Goal: Task Accomplishment & Management: Use online tool/utility

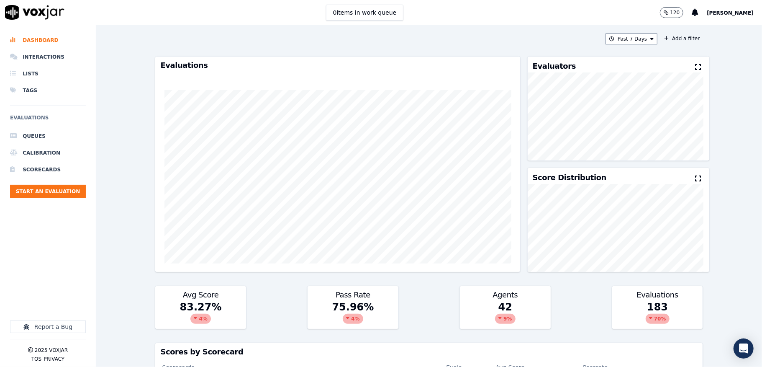
click at [39, 186] on button "Start an Evaluation" at bounding box center [48, 191] width 76 height 13
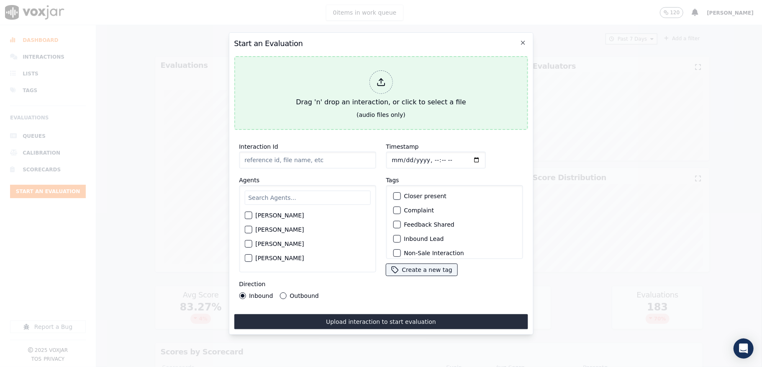
click at [376, 71] on div at bounding box center [380, 81] width 23 height 23
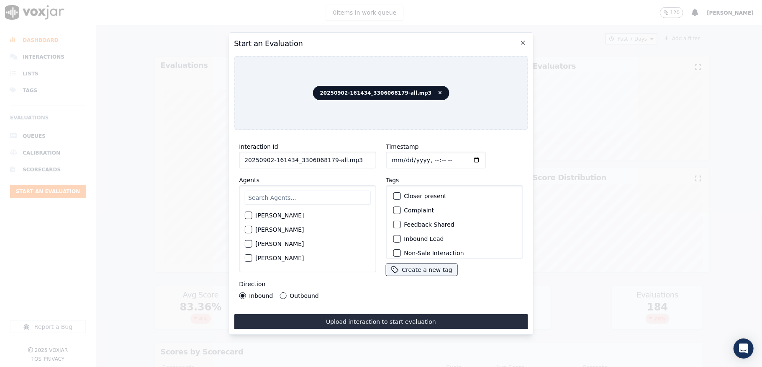
drag, startPoint x: 330, startPoint y: 158, endPoint x: 399, endPoint y: 158, distance: 69.1
click at [399, 158] on div "Interaction Id 20250902-161434_3306068179-all.mp3 Agents [PERSON_NAME] [PERSON_…" at bounding box center [381, 219] width 294 height 167
type input "20250902-161434_3306068179-C1"
click at [399, 156] on input "Timestamp" at bounding box center [436, 160] width 100 height 17
type input "[DATE]T18:03"
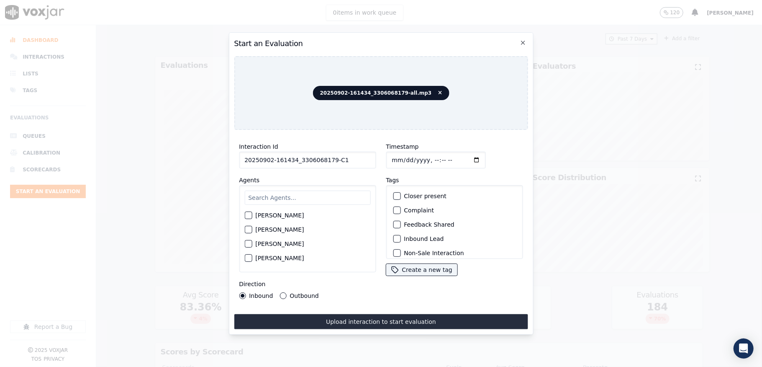
click at [272, 193] on input "text" at bounding box center [307, 197] width 126 height 14
type input "stu"
click at [248, 215] on div "button" at bounding box center [248, 218] width 6 height 6
click at [396, 235] on button "Inbound Lead" at bounding box center [397, 239] width 8 height 8
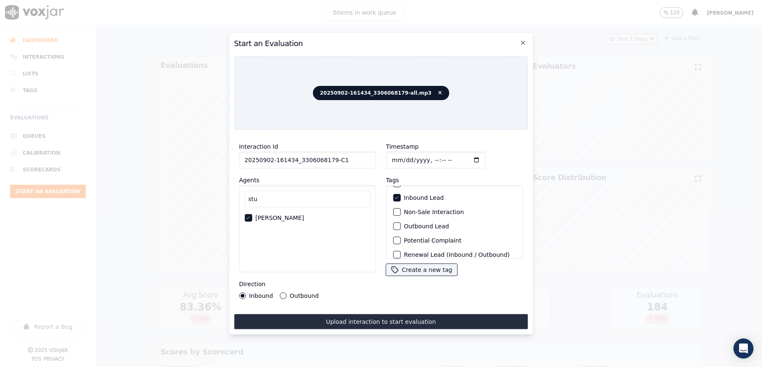
scroll to position [78, 0]
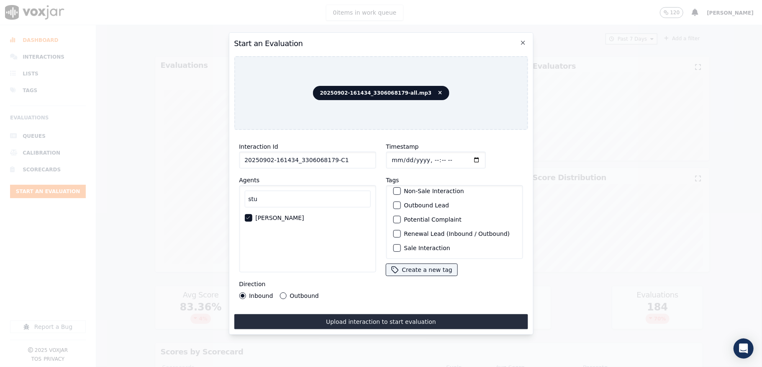
click at [394, 245] on div "button" at bounding box center [397, 248] width 6 height 6
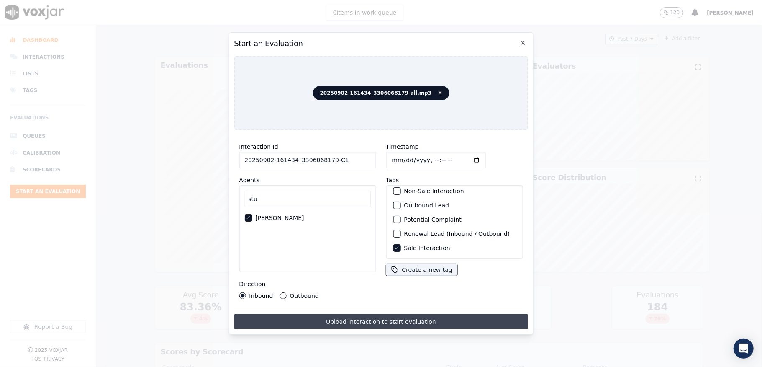
click at [371, 320] on button "Upload interaction to start evaluation" at bounding box center [381, 321] width 294 height 15
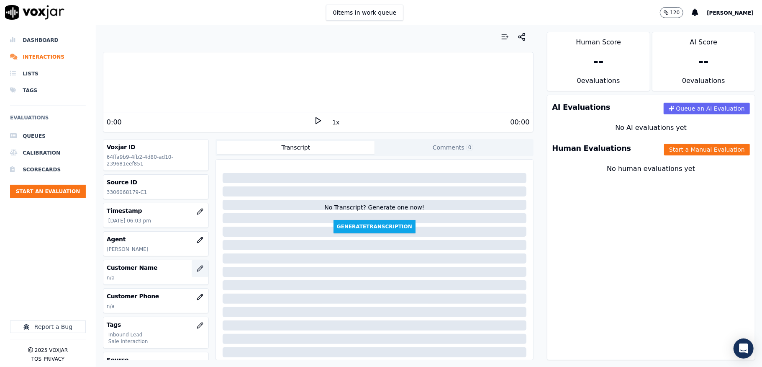
click at [192, 265] on button "button" at bounding box center [200, 268] width 17 height 17
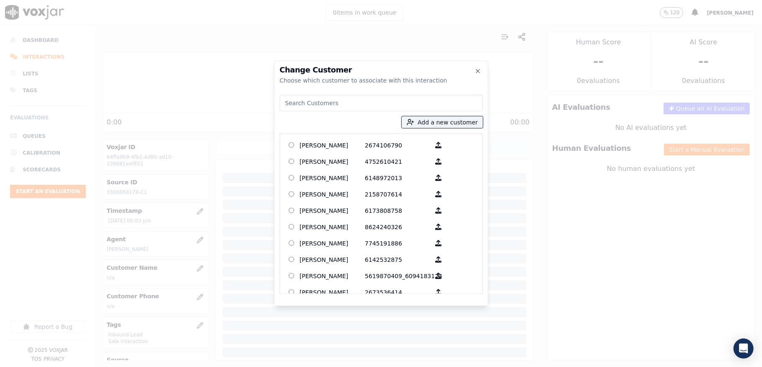
type input "[PERSON_NAME]"
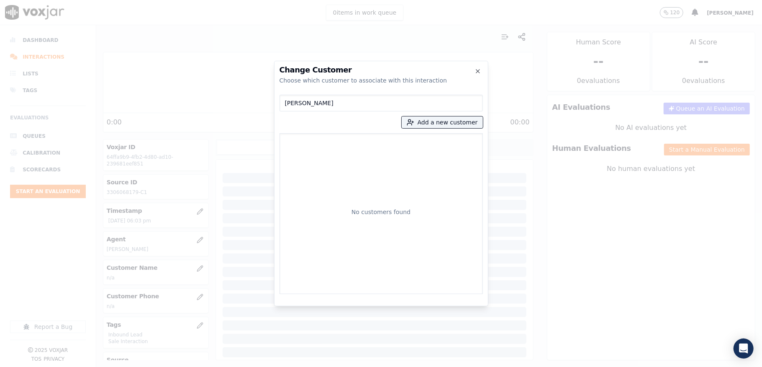
drag, startPoint x: 355, startPoint y: 102, endPoint x: 264, endPoint y: 101, distance: 91.3
click at [264, 366] on div "Change Customer Choose which customer to associate with this interaction [PERSO…" at bounding box center [381, 367] width 762 height 0
click at [443, 126] on button "Add a new customer" at bounding box center [442, 122] width 81 height 12
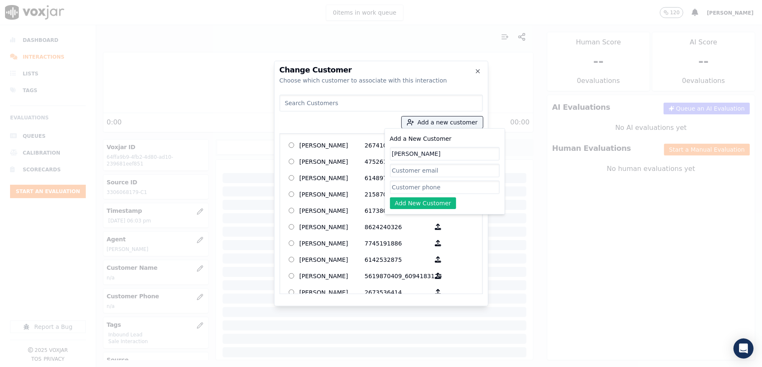
type input "[PERSON_NAME]"
click at [404, 186] on input "Add a New Customer" at bounding box center [445, 186] width 110 height 13
paste input "3306068179"
type input "3306068179"
click at [399, 206] on button "Add New Customer" at bounding box center [423, 203] width 67 height 12
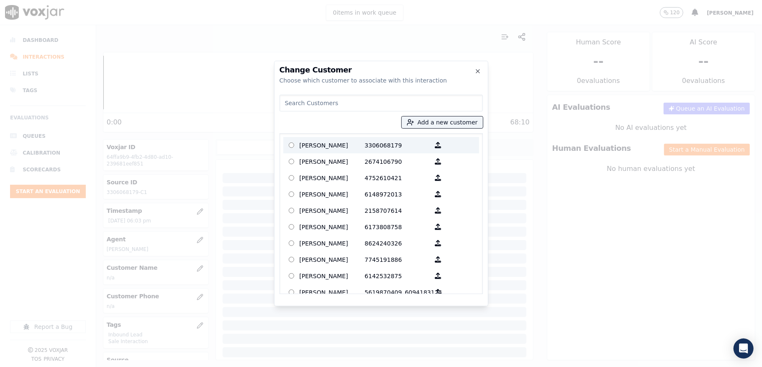
click at [330, 139] on p "[PERSON_NAME]" at bounding box center [332, 145] width 65 height 13
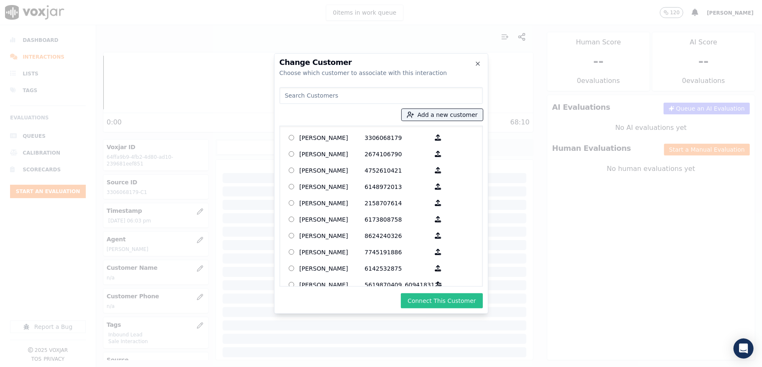
click at [439, 296] on button "Connect This Customer" at bounding box center [442, 300] width 82 height 15
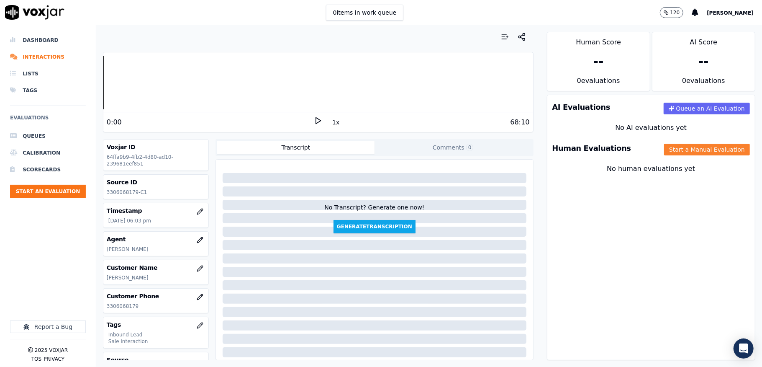
click at [676, 144] on button "Start a Manual Evaluation" at bounding box center [707, 150] width 86 height 12
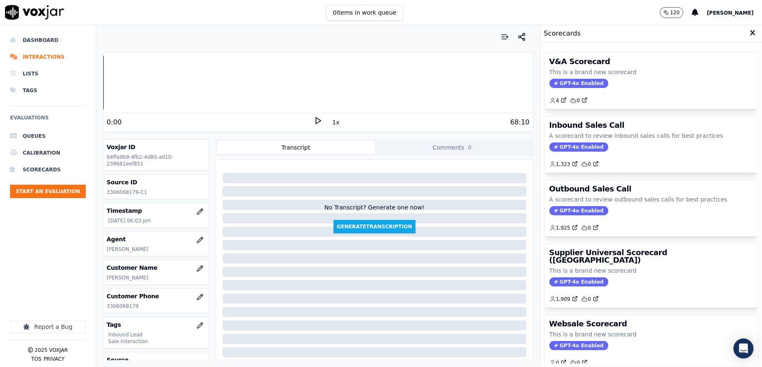
drag, startPoint x: 541, startPoint y: 144, endPoint x: 548, endPoint y: 147, distance: 6.8
click at [550, 144] on span "GPT-4o Enabled" at bounding box center [579, 146] width 59 height 9
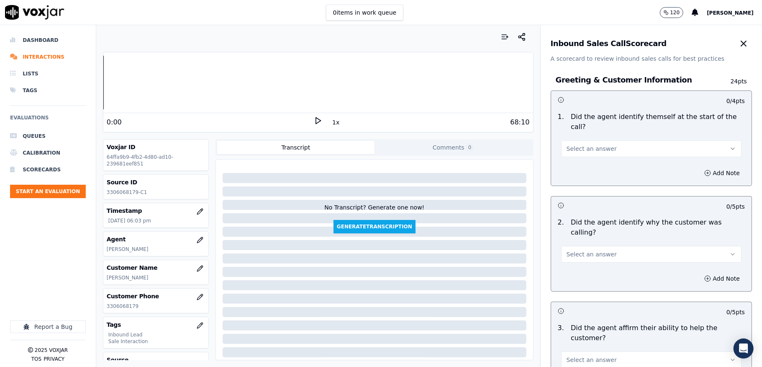
click at [585, 145] on button "Select an answer" at bounding box center [651, 148] width 180 height 17
click at [573, 168] on div "Yes" at bounding box center [631, 167] width 160 height 13
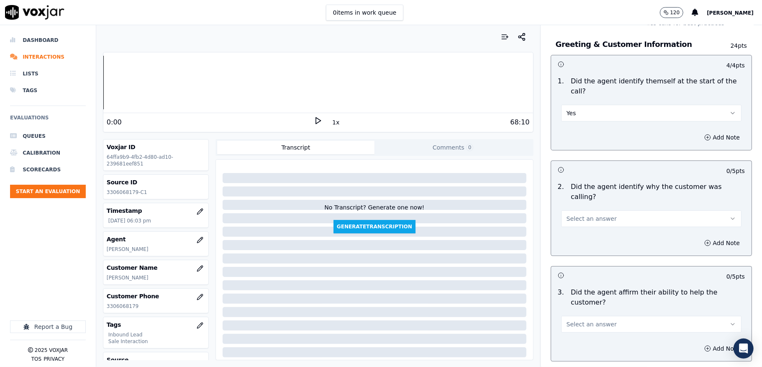
scroll to position [56, 0]
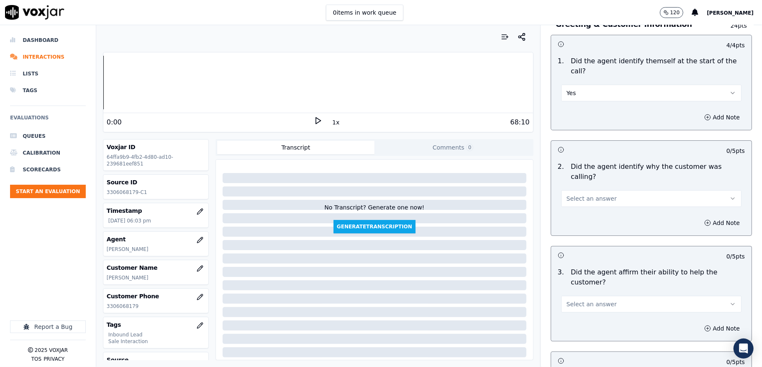
click at [570, 194] on span "Select an answer" at bounding box center [592, 198] width 50 height 8
click at [570, 205] on div "Yes" at bounding box center [631, 207] width 160 height 13
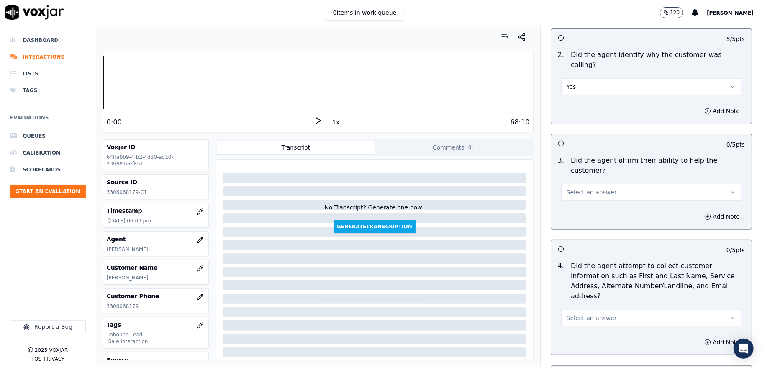
click at [580, 188] on button "Select an answer" at bounding box center [651, 192] width 180 height 17
click at [575, 202] on div "Yes" at bounding box center [631, 201] width 160 height 13
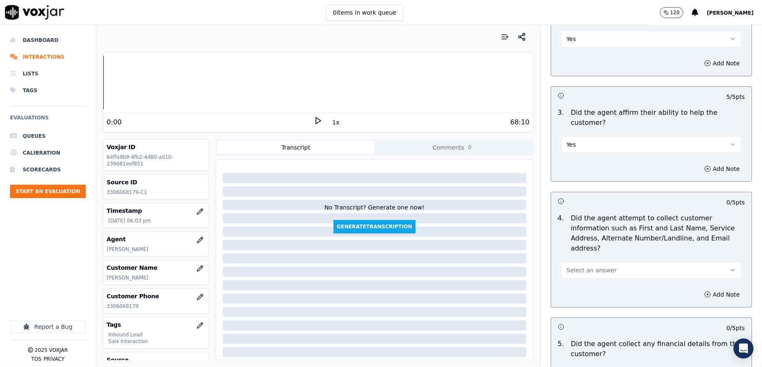
scroll to position [279, 0]
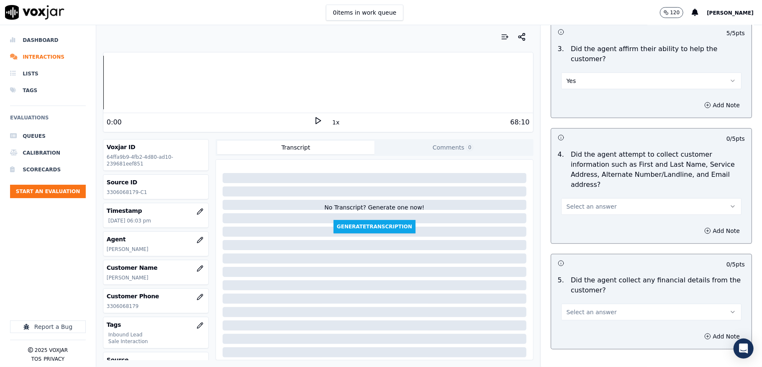
drag, startPoint x: 574, startPoint y: 198, endPoint x: 575, endPoint y: 203, distance: 4.6
click at [574, 202] on span "Select an answer" at bounding box center [592, 206] width 50 height 8
click at [574, 216] on div "Yes" at bounding box center [631, 215] width 160 height 13
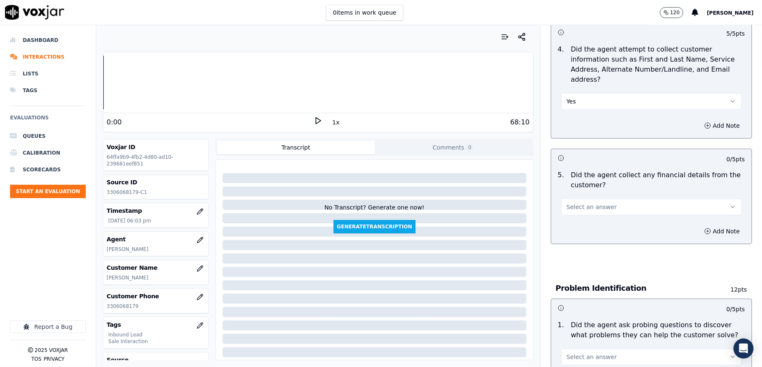
scroll to position [391, 0]
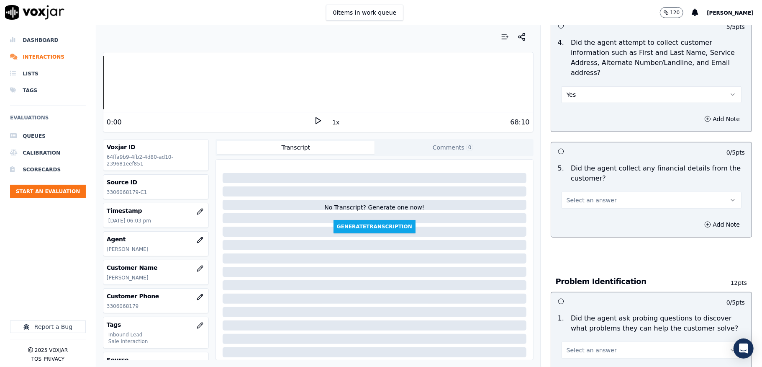
click at [589, 196] on span "Select an answer" at bounding box center [592, 200] width 50 height 8
click at [577, 208] on div "Yes" at bounding box center [631, 209] width 160 height 13
click at [590, 193] on button "Yes" at bounding box center [651, 200] width 180 height 17
click at [568, 217] on div "No" at bounding box center [631, 223] width 160 height 13
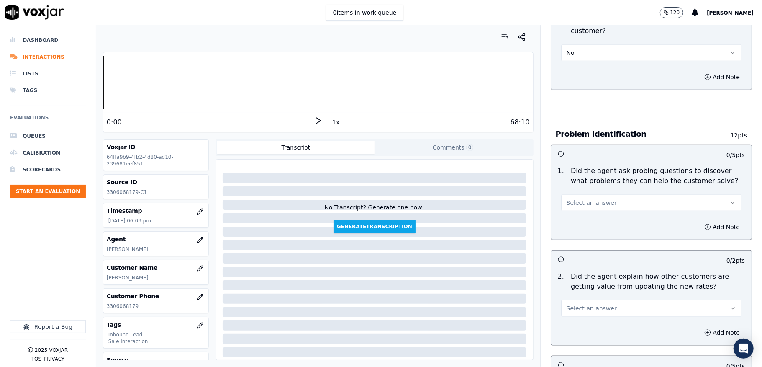
scroll to position [558, 0]
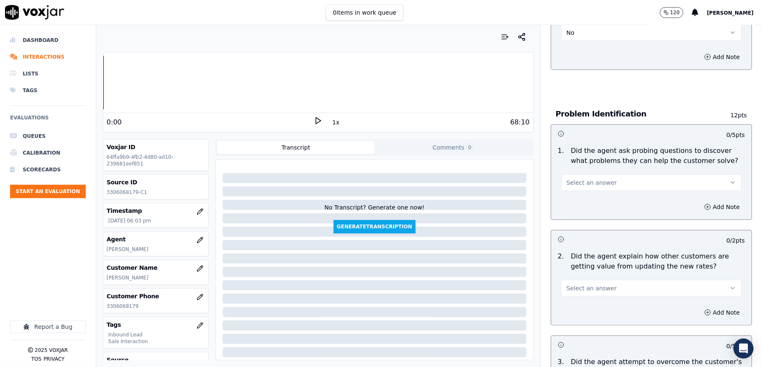
click at [594, 178] on span "Select an answer" at bounding box center [592, 182] width 50 height 8
click at [583, 190] on div "Yes" at bounding box center [631, 192] width 160 height 13
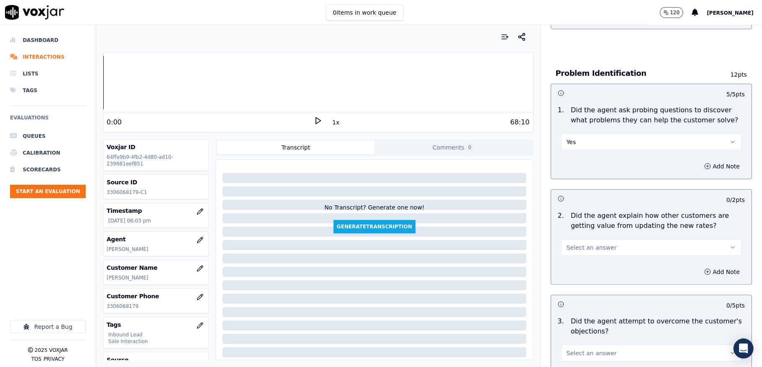
scroll to position [670, 0]
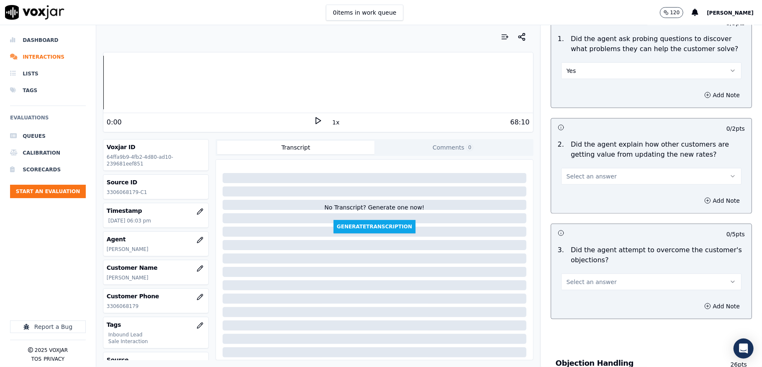
click at [605, 168] on button "Select an answer" at bounding box center [651, 176] width 180 height 17
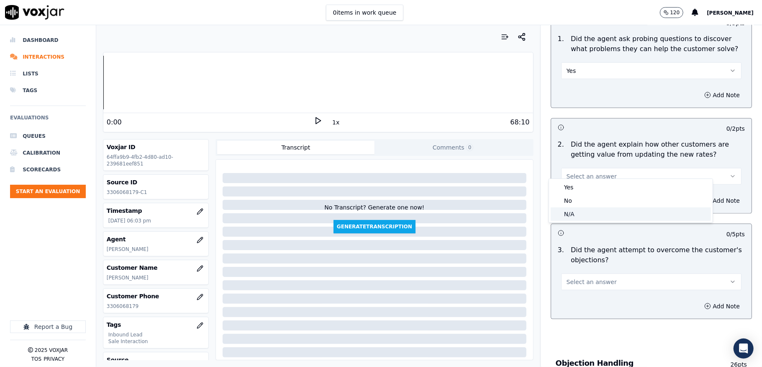
click at [582, 214] on div "N/A" at bounding box center [631, 213] width 160 height 13
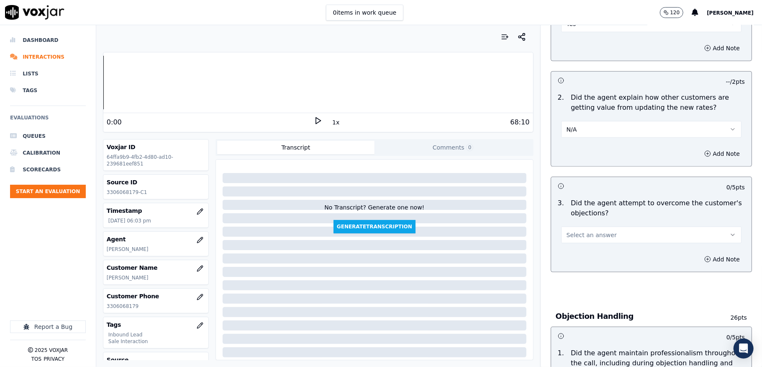
scroll to position [781, 0]
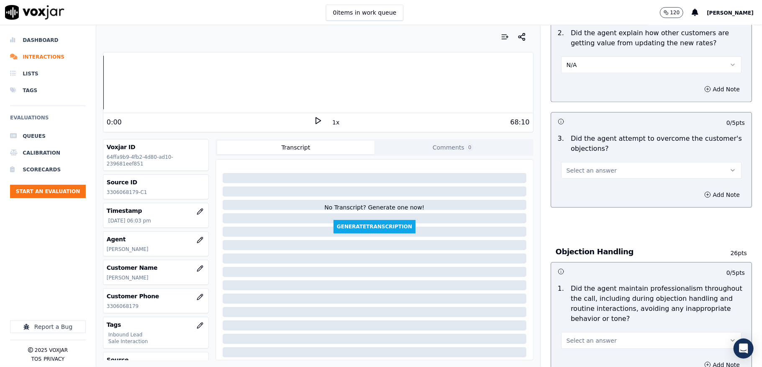
click at [588, 166] on span "Select an answer" at bounding box center [592, 170] width 50 height 8
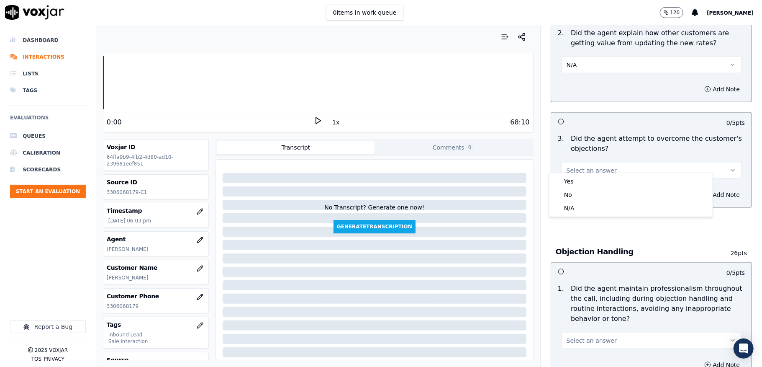
click at [577, 176] on div "Yes" at bounding box center [631, 181] width 160 height 13
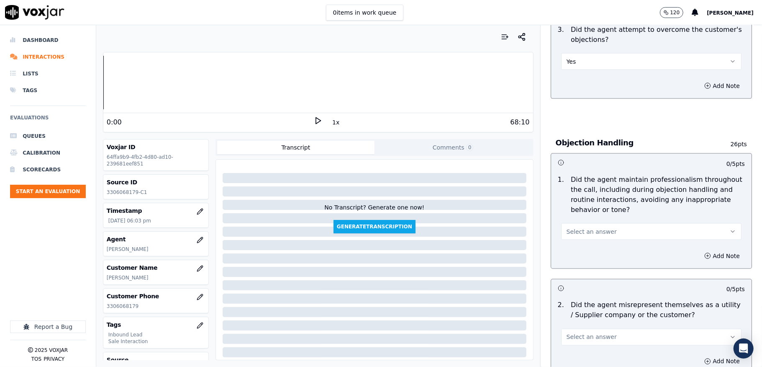
scroll to position [893, 0]
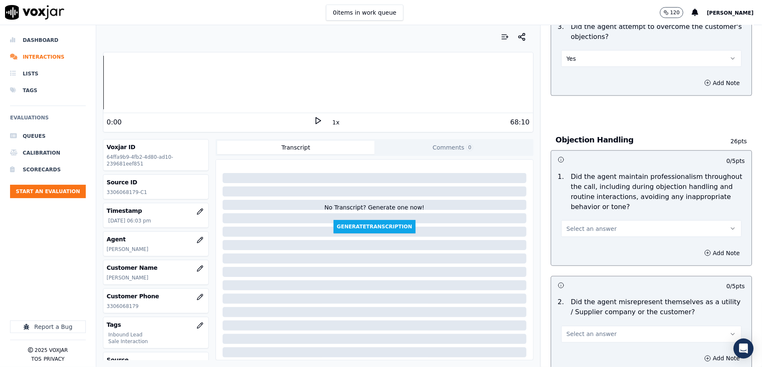
click at [595, 224] on span "Select an answer" at bounding box center [592, 228] width 50 height 8
click at [583, 240] on div "Yes" at bounding box center [631, 239] width 160 height 13
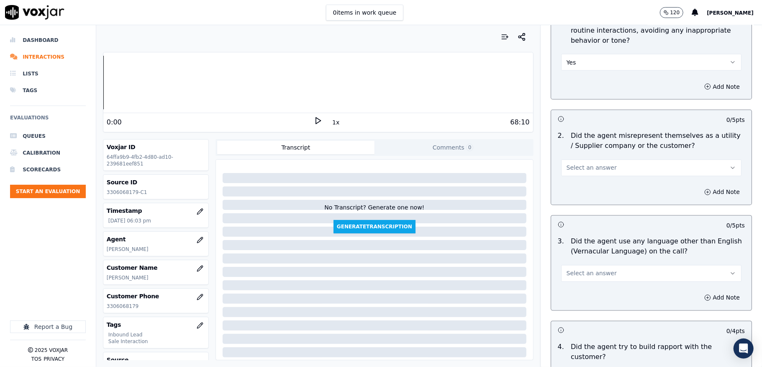
scroll to position [1060, 0]
click at [593, 165] on button "Select an answer" at bounding box center [651, 166] width 180 height 17
drag, startPoint x: 570, startPoint y: 188, endPoint x: 576, endPoint y: 188, distance: 6.3
click at [570, 188] on div "No" at bounding box center [631, 191] width 160 height 13
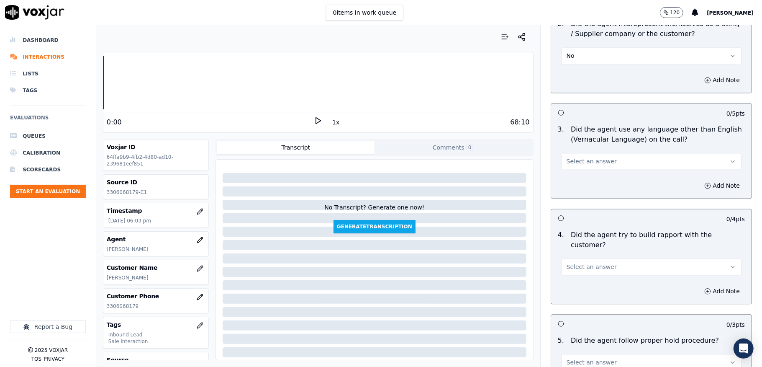
scroll to position [1172, 0]
click at [588, 157] on span "Select an answer" at bounding box center [592, 160] width 50 height 8
click at [566, 188] on div "No" at bounding box center [631, 185] width 160 height 13
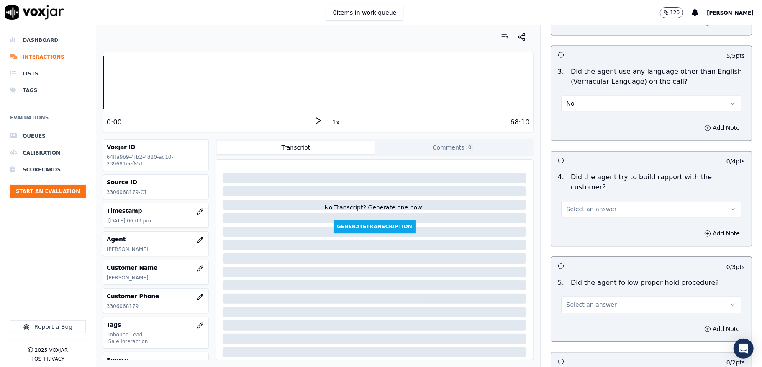
scroll to position [1284, 0]
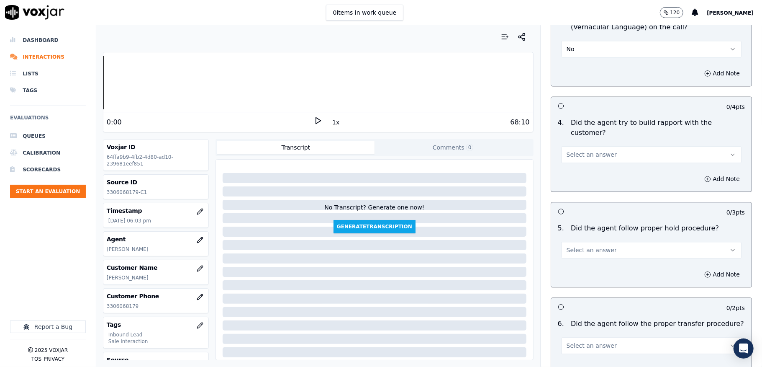
click at [609, 146] on button "Select an answer" at bounding box center [651, 154] width 180 height 17
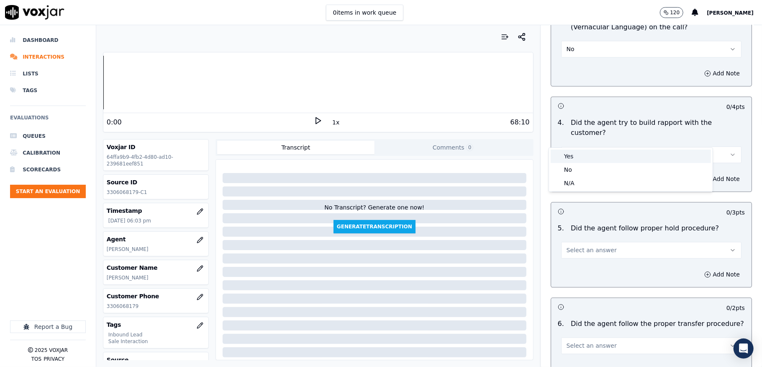
click at [576, 160] on div "Yes" at bounding box center [631, 155] width 160 height 13
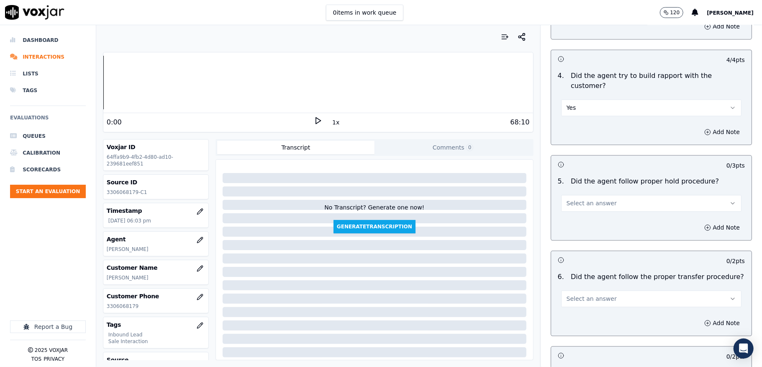
scroll to position [1395, 0]
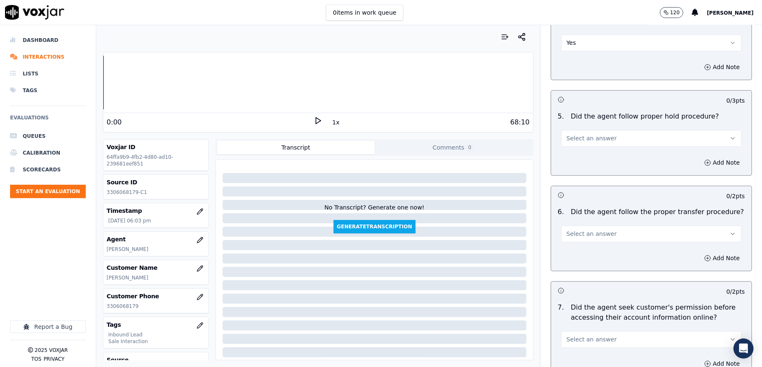
click at [593, 134] on span "Select an answer" at bounding box center [592, 138] width 50 height 8
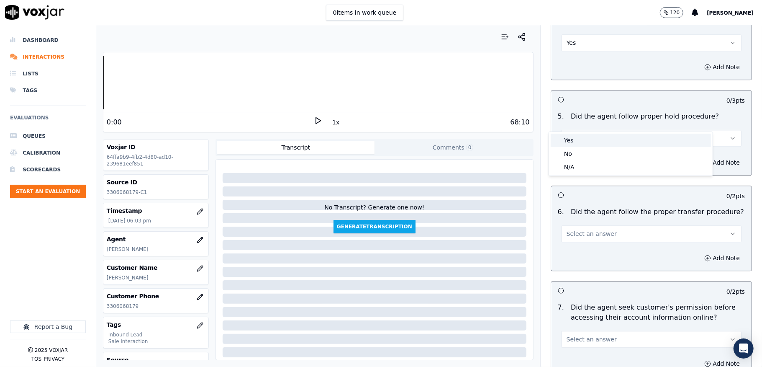
click at [585, 138] on div "Yes" at bounding box center [631, 140] width 160 height 13
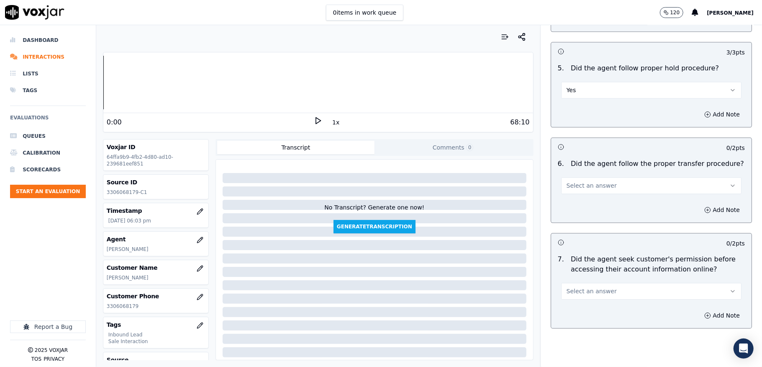
scroll to position [1507, 0]
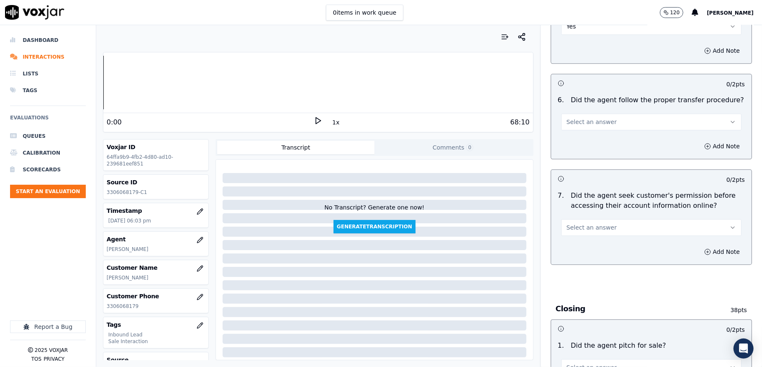
click at [580, 118] on span "Select an answer" at bounding box center [592, 122] width 50 height 8
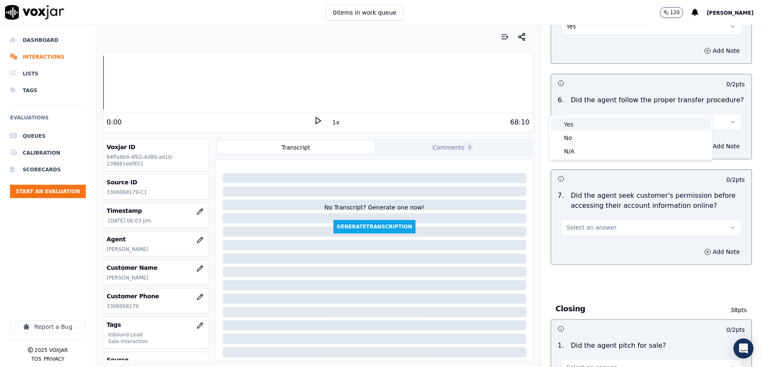
click at [571, 123] on div "Yes" at bounding box center [631, 124] width 160 height 13
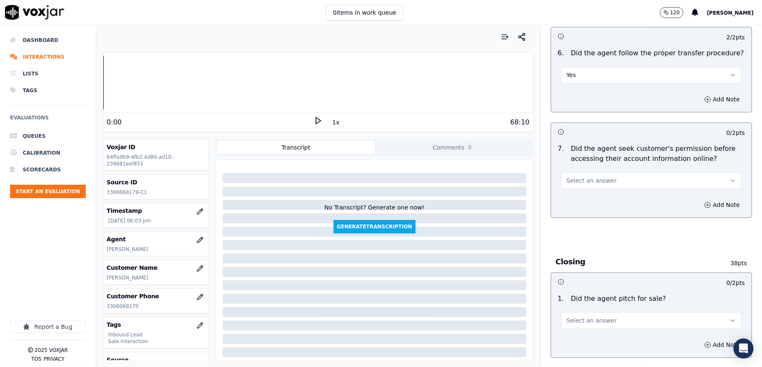
scroll to position [1619, 0]
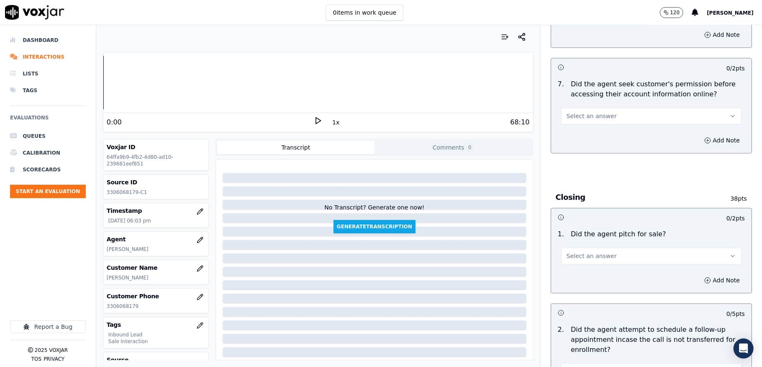
click at [603, 108] on button "Select an answer" at bounding box center [651, 116] width 180 height 17
click at [573, 130] on div "No" at bounding box center [631, 131] width 160 height 13
click at [700, 134] on button "Add Note" at bounding box center [723, 140] width 46 height 12
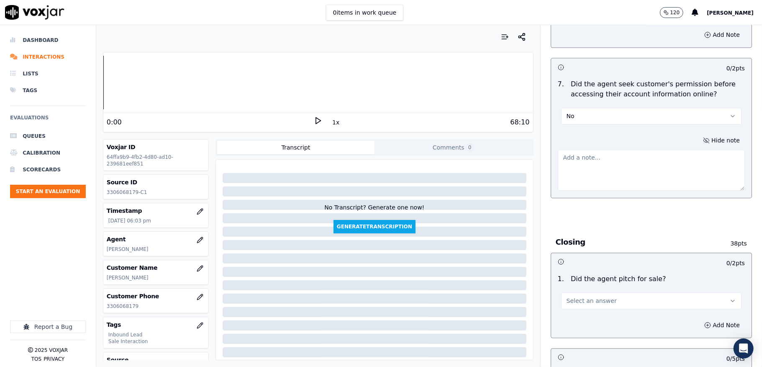
click at [628, 152] on textarea at bounding box center [651, 169] width 187 height 41
paste textarea "@6:19 [PERSON_NAME] share the account number <> The agent must ask for and obta…"
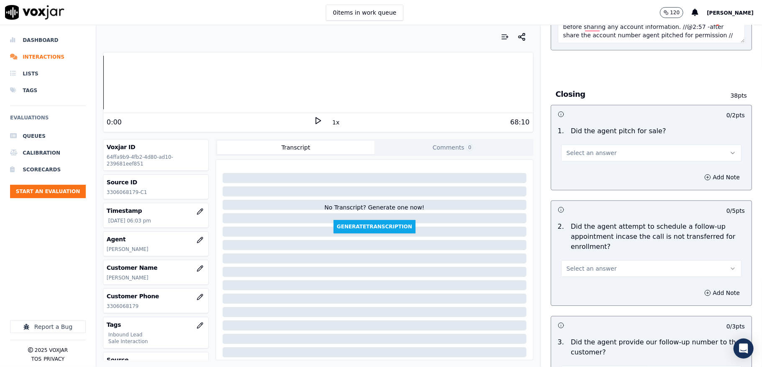
scroll to position [1786, 0]
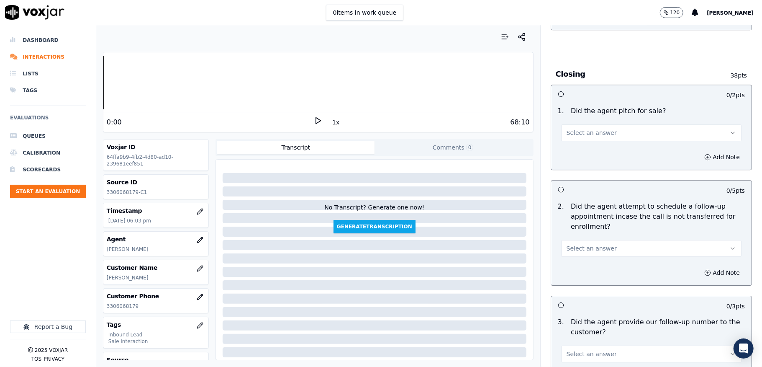
type textarea "@6:19 [PERSON_NAME] share the account number <> The agent must ask for and obta…"
click at [573, 129] on span "Select an answer" at bounding box center [592, 133] width 50 height 8
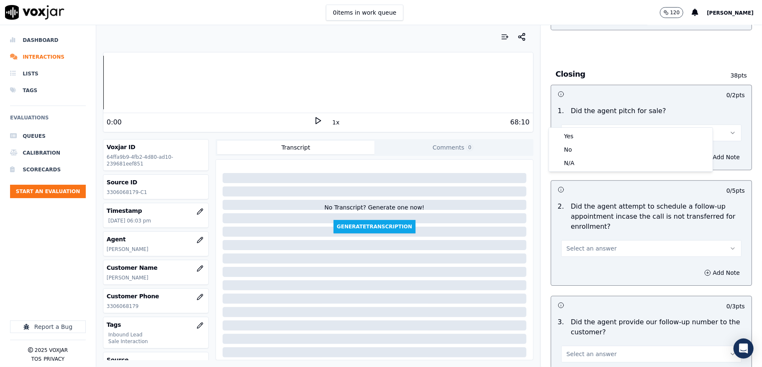
click at [573, 130] on div "Yes No N/A" at bounding box center [631, 150] width 164 height 44
click at [573, 133] on div "Yes" at bounding box center [631, 135] width 160 height 13
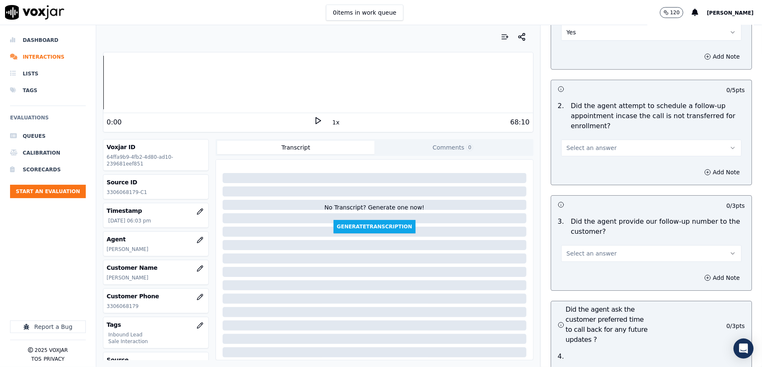
scroll to position [1898, 0]
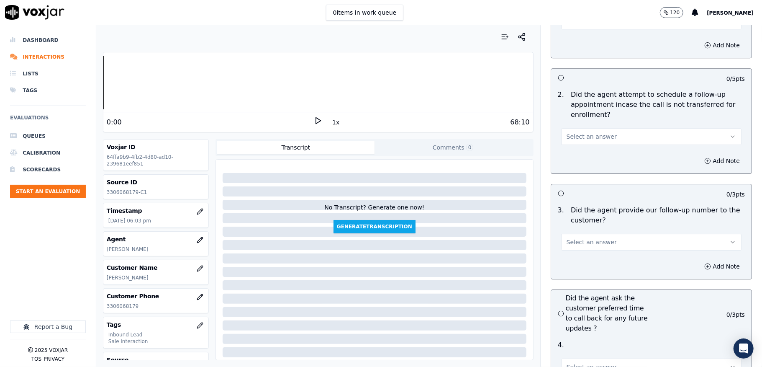
click at [592, 128] on button "Select an answer" at bounding box center [651, 136] width 180 height 17
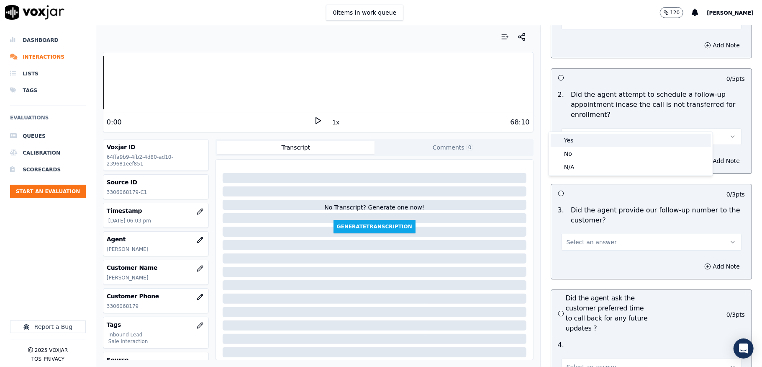
click at [579, 143] on div "Yes" at bounding box center [631, 140] width 160 height 13
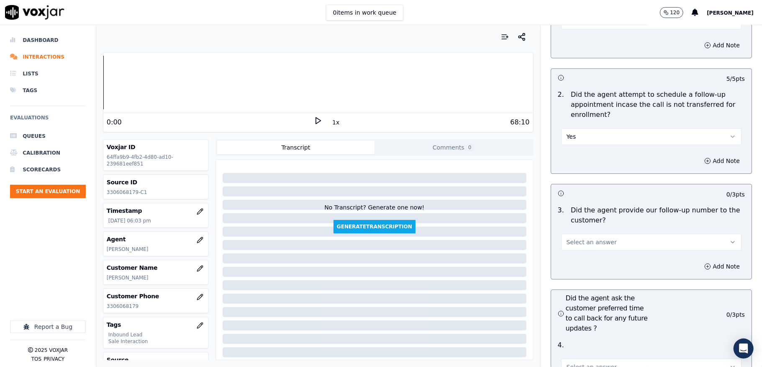
click at [590, 128] on button "Yes" at bounding box center [651, 136] width 180 height 17
click at [577, 166] on div "N/A" at bounding box center [631, 166] width 160 height 13
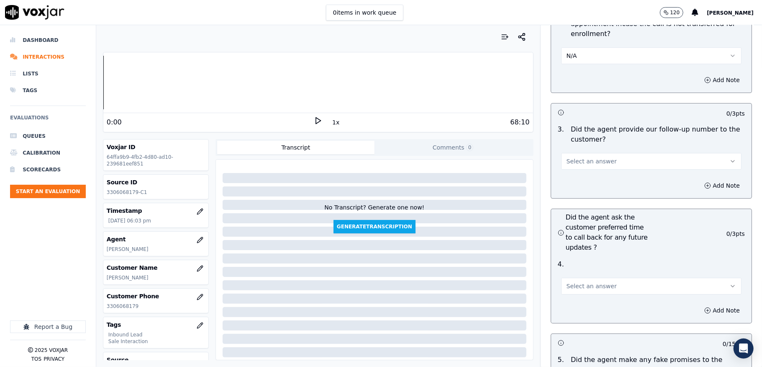
scroll to position [2010, 0]
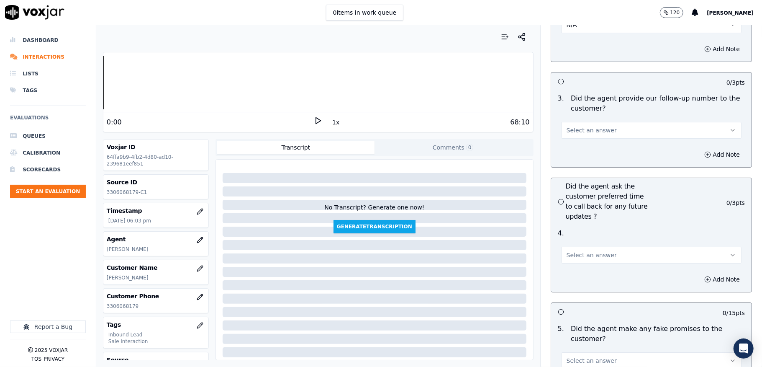
click at [579, 126] on span "Select an answer" at bounding box center [592, 130] width 50 height 8
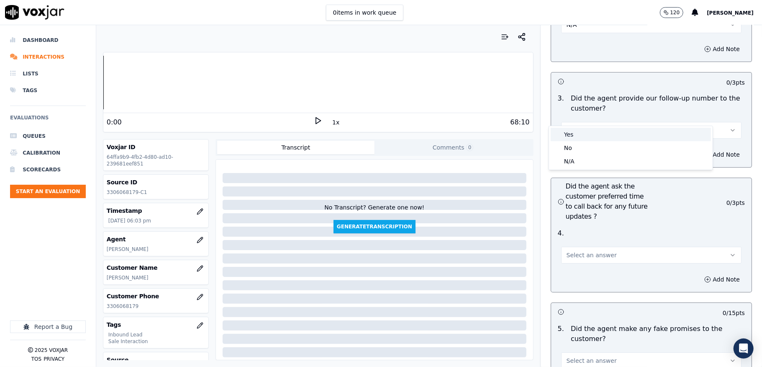
click at [572, 131] on div "Yes" at bounding box center [631, 134] width 160 height 13
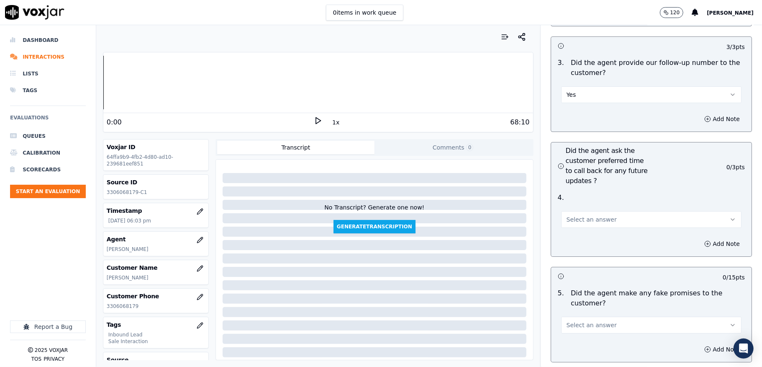
scroll to position [2065, 0]
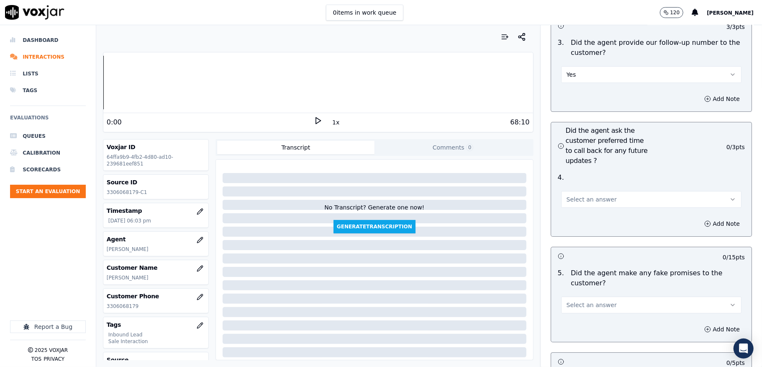
click at [567, 195] on span "Select an answer" at bounding box center [592, 199] width 50 height 8
click at [574, 234] on div "N/A" at bounding box center [631, 230] width 160 height 13
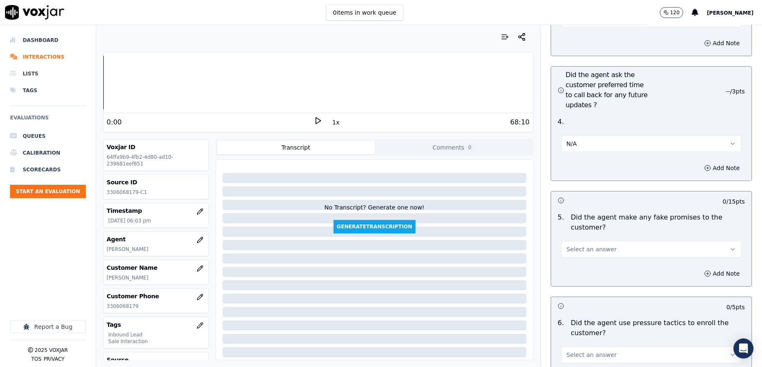
scroll to position [2177, 0]
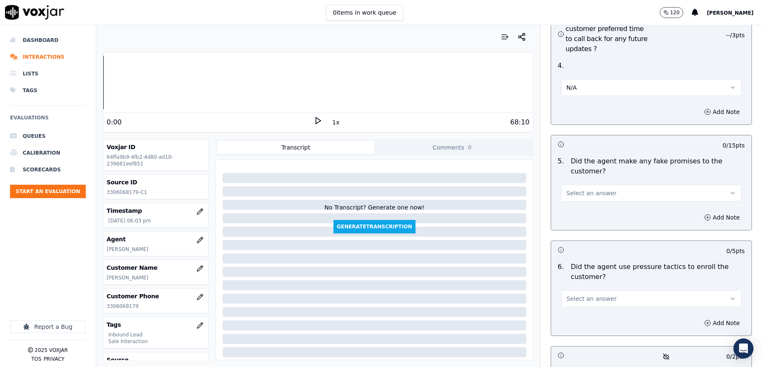
click at [580, 189] on span "Select an answer" at bounding box center [592, 193] width 50 height 8
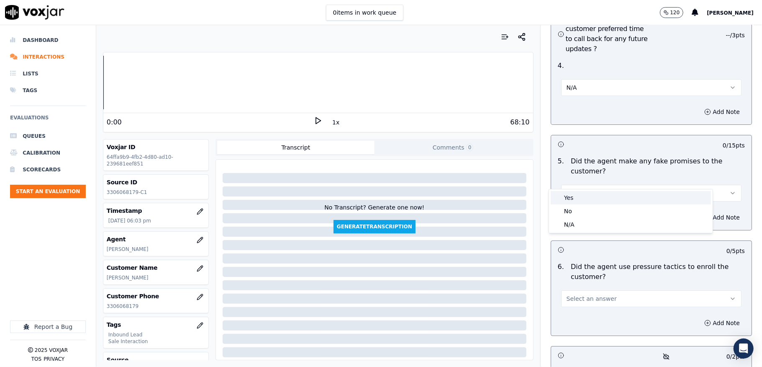
click at [573, 199] on div "Yes" at bounding box center [631, 197] width 160 height 13
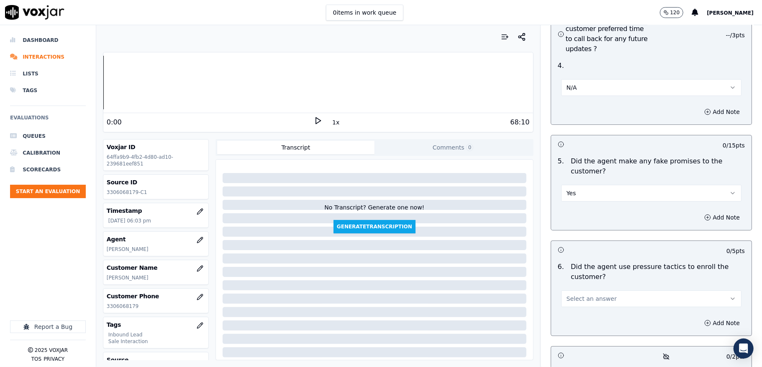
click at [582, 185] on button "Yes" at bounding box center [651, 193] width 180 height 17
click at [569, 210] on div "No" at bounding box center [631, 210] width 160 height 13
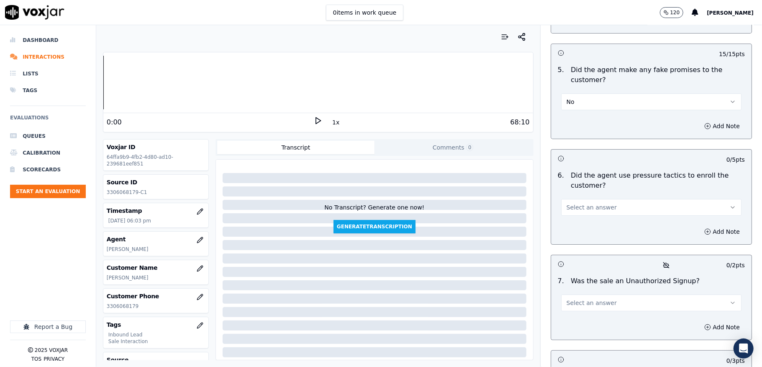
scroll to position [2288, 0]
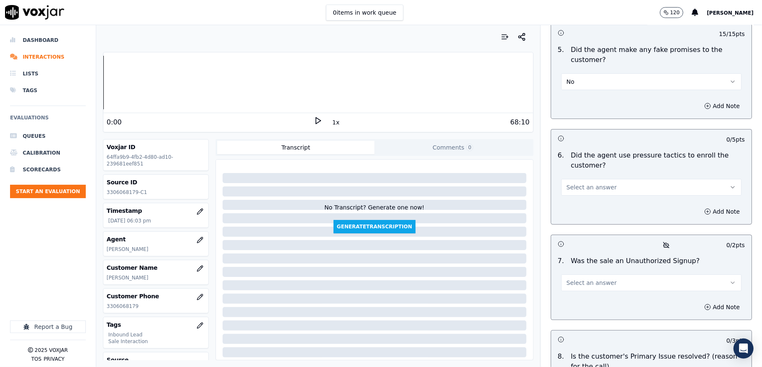
click at [589, 183] on span "Select an answer" at bounding box center [592, 187] width 50 height 8
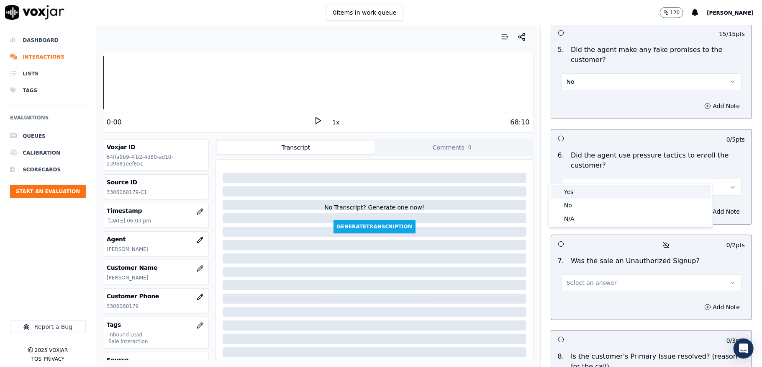
click at [570, 194] on div "Yes" at bounding box center [631, 191] width 160 height 13
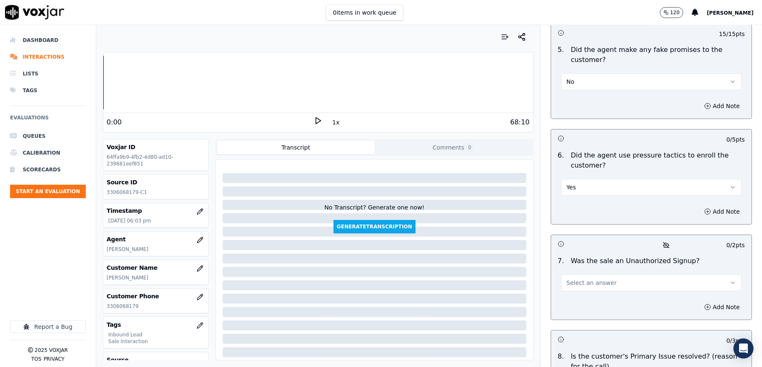
drag, startPoint x: 579, startPoint y: 170, endPoint x: 579, endPoint y: 178, distance: 8.0
click at [579, 179] on button "Yes" at bounding box center [651, 187] width 180 height 17
click at [571, 203] on div "No" at bounding box center [631, 204] width 160 height 13
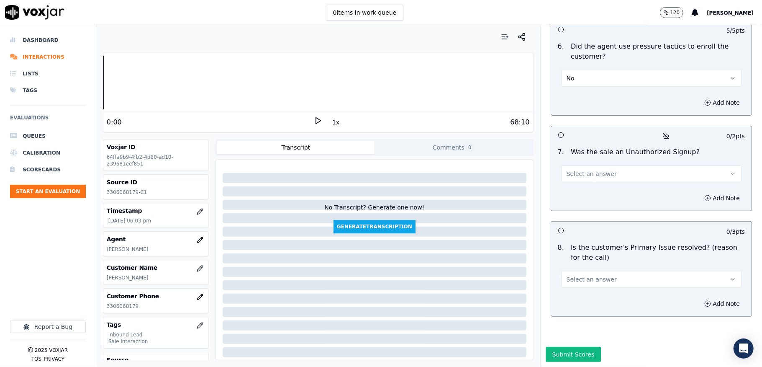
scroll to position [2400, 0]
click at [601, 165] on button "Select an answer" at bounding box center [651, 173] width 180 height 17
click at [583, 190] on div "No" at bounding box center [631, 189] width 160 height 13
click at [588, 275] on span "Select an answer" at bounding box center [592, 279] width 50 height 8
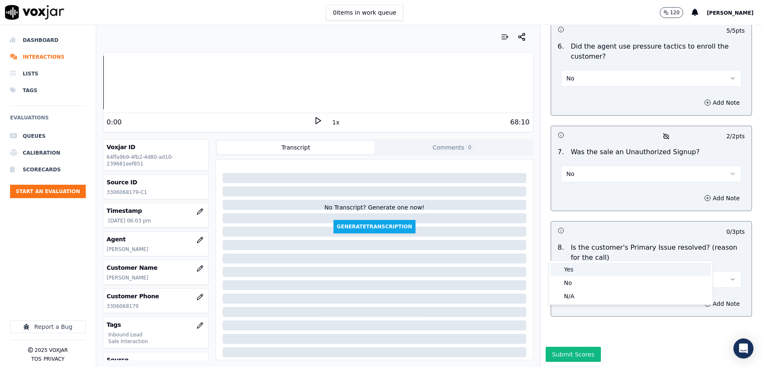
click at [571, 264] on div "Yes" at bounding box center [631, 268] width 160 height 13
click at [574, 271] on button "Yes" at bounding box center [651, 279] width 180 height 17
click at [565, 293] on div "N/A" at bounding box center [631, 295] width 160 height 13
click at [553, 347] on button "Submit Scores" at bounding box center [574, 354] width 56 height 15
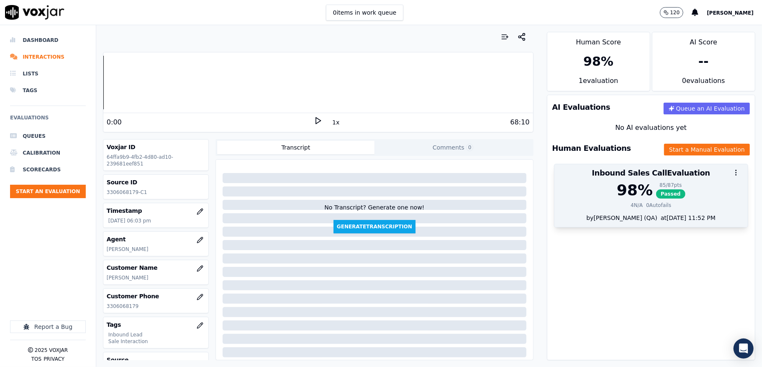
click at [656, 190] on span "Passed" at bounding box center [670, 193] width 29 height 9
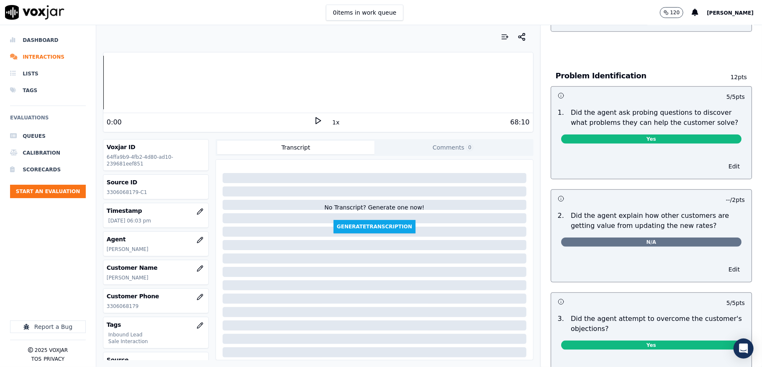
scroll to position [0, 0]
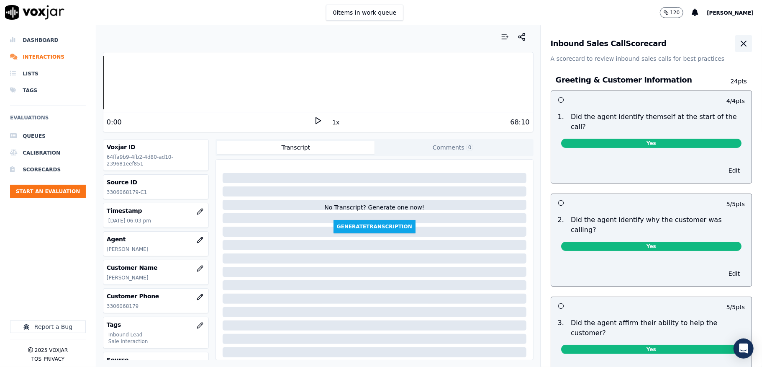
click at [739, 47] on icon "button" at bounding box center [744, 44] width 10 height 10
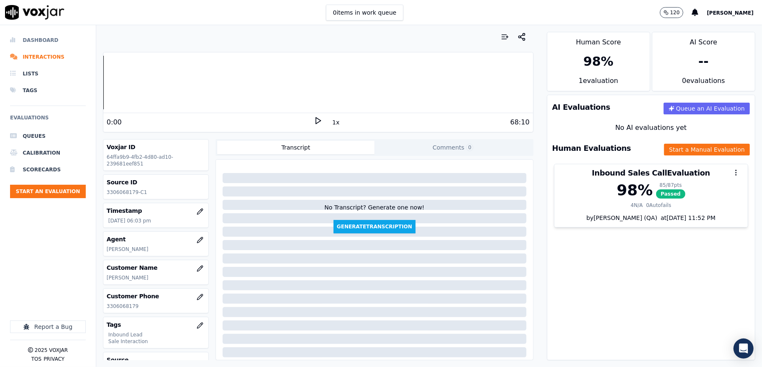
click at [32, 44] on li "Dashboard" at bounding box center [48, 40] width 76 height 17
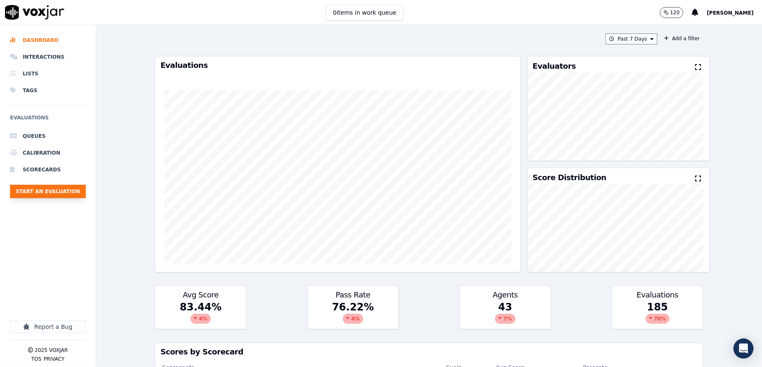
click at [59, 195] on button "Start an Evaluation" at bounding box center [48, 191] width 76 height 13
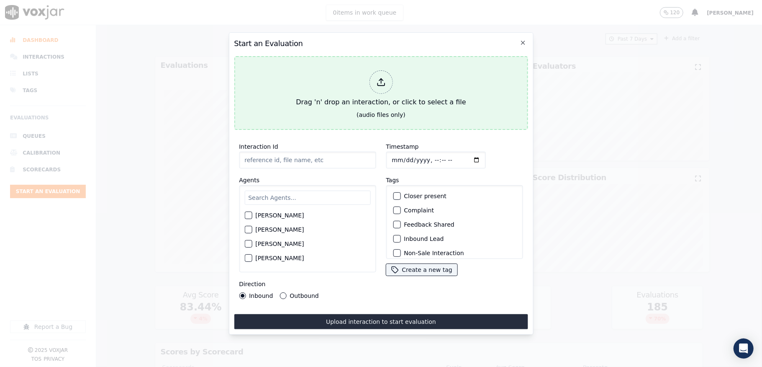
click at [366, 69] on div "Drag 'n' drop an interaction, or click to select a file" at bounding box center [381, 89] width 177 height 44
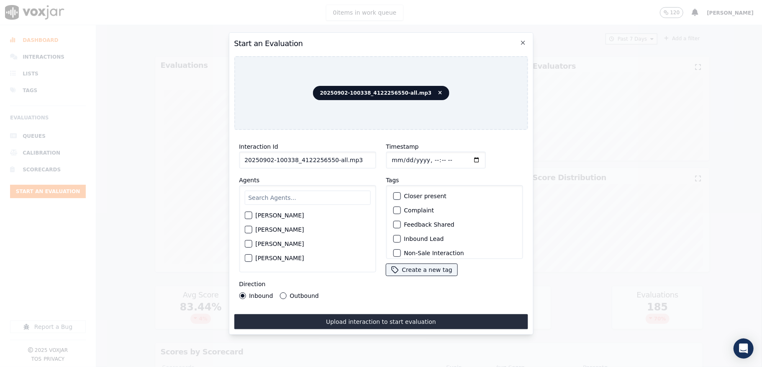
drag, startPoint x: 327, startPoint y: 157, endPoint x: 367, endPoint y: 156, distance: 40.2
click at [367, 156] on input "20250902-100338_4122256550-all.mp3" at bounding box center [307, 160] width 137 height 17
type input "20250902-100338_4122256550-C1"
click at [397, 154] on input "Timestamp" at bounding box center [436, 160] width 100 height 17
type input "[DATE]T18:48"
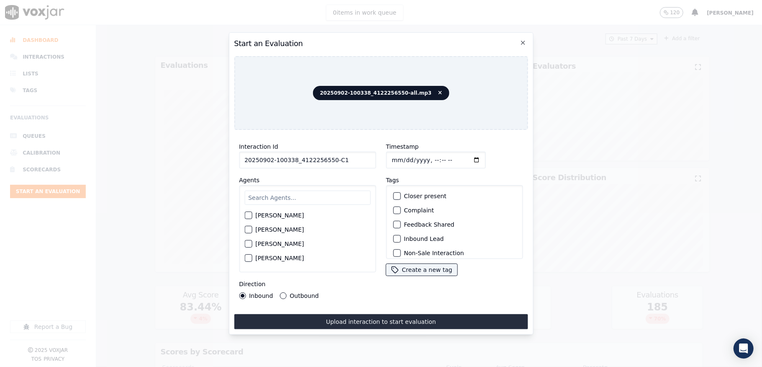
click at [270, 196] on input "text" at bounding box center [307, 197] width 126 height 14
type input "[PERSON_NAME]"
click at [248, 229] on div "button" at bounding box center [248, 232] width 6 height 6
click at [282, 292] on button "Outbound" at bounding box center [283, 295] width 7 height 7
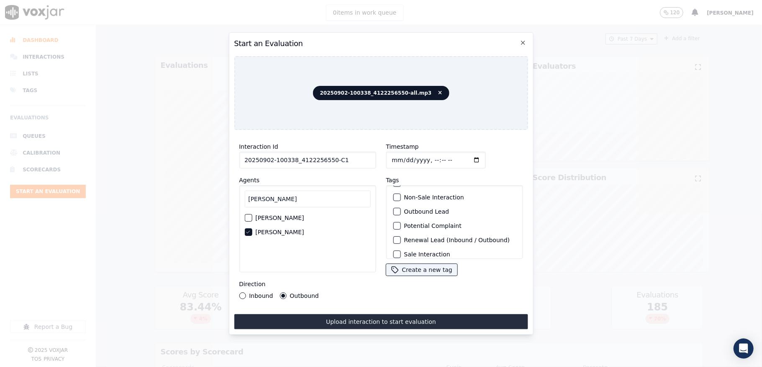
click at [394, 208] on div "button" at bounding box center [397, 211] width 6 height 6
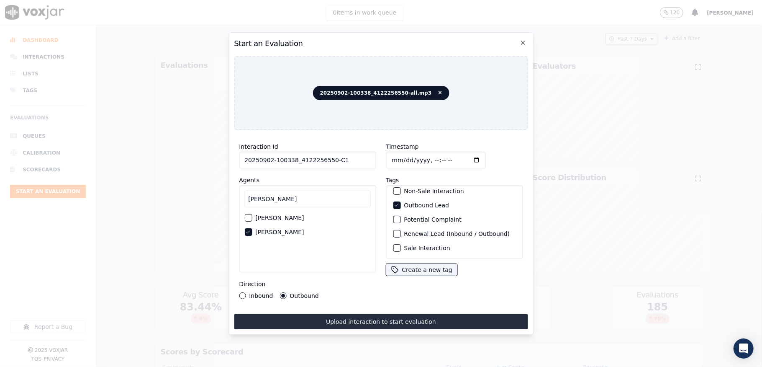
scroll to position [78, 0]
click at [396, 244] on button "Sale Interaction" at bounding box center [397, 248] width 8 height 8
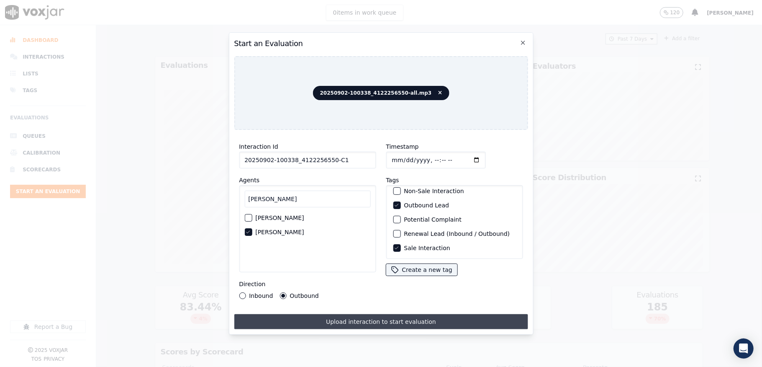
click at [374, 316] on button "Upload interaction to start evaluation" at bounding box center [381, 321] width 294 height 15
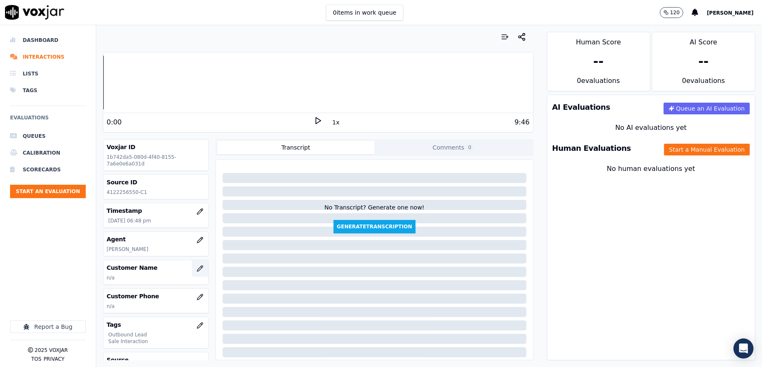
click at [192, 275] on button "button" at bounding box center [200, 268] width 17 height 17
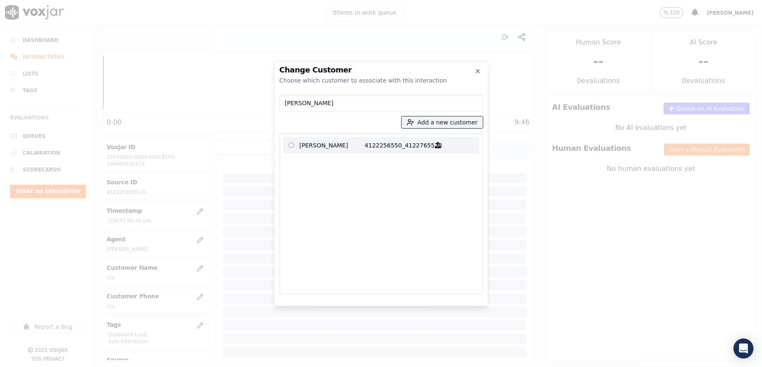
type input "[PERSON_NAME]"
click at [342, 142] on p "[PERSON_NAME]" at bounding box center [332, 145] width 65 height 13
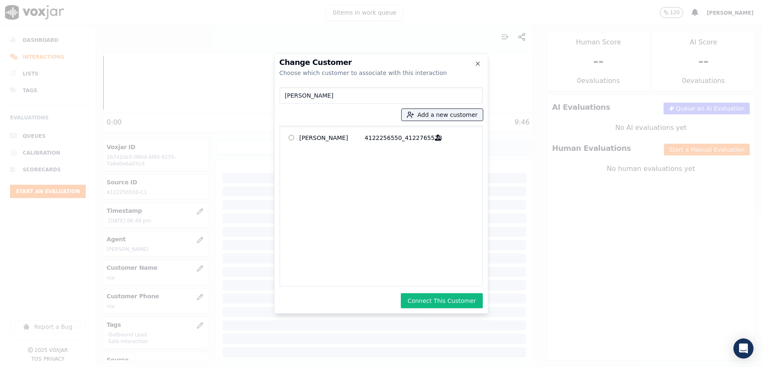
click at [446, 292] on div "Change Customer Choose which customer to associate with this interaction [PERSO…" at bounding box center [381, 183] width 214 height 260
click at [440, 299] on button "Connect This Customer" at bounding box center [442, 300] width 82 height 15
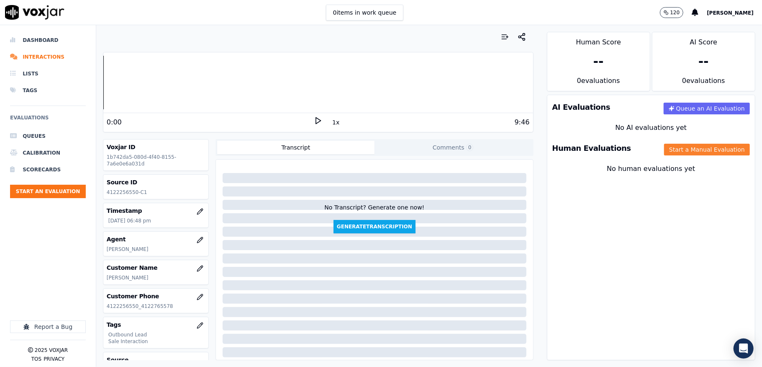
click at [664, 148] on button "Start a Manual Evaluation" at bounding box center [707, 150] width 86 height 12
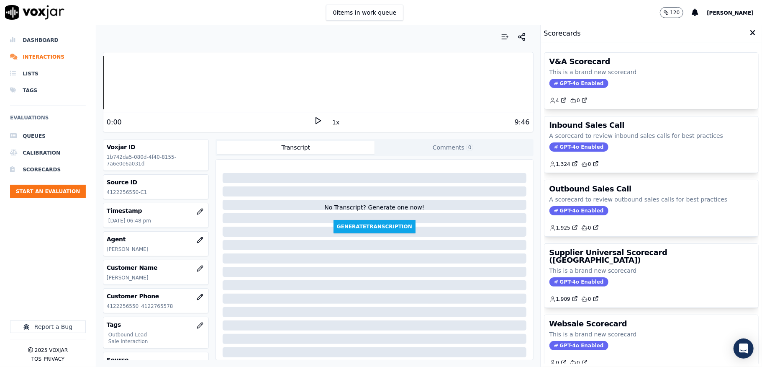
click at [569, 208] on span "GPT-4o Enabled" at bounding box center [579, 210] width 59 height 9
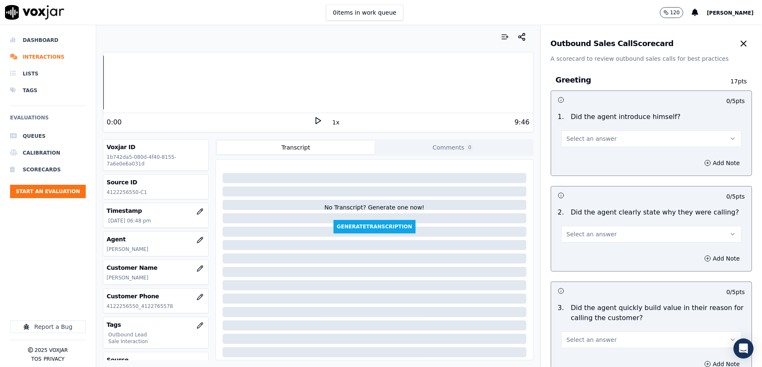
click at [606, 142] on button "Select an answer" at bounding box center [651, 138] width 180 height 17
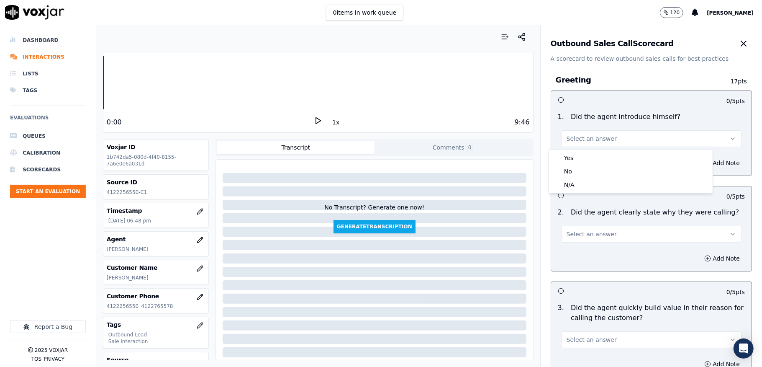
drag, startPoint x: 590, startPoint y: 151, endPoint x: 590, endPoint y: 163, distance: 11.7
click at [590, 151] on div "Yes" at bounding box center [631, 157] width 160 height 13
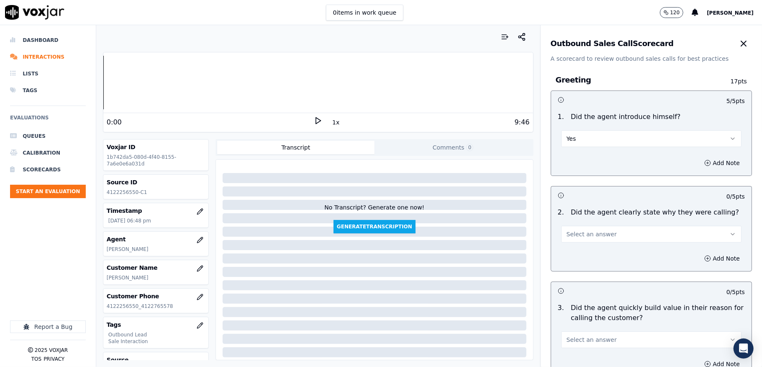
click at [578, 238] on span "Select an answer" at bounding box center [592, 234] width 50 height 8
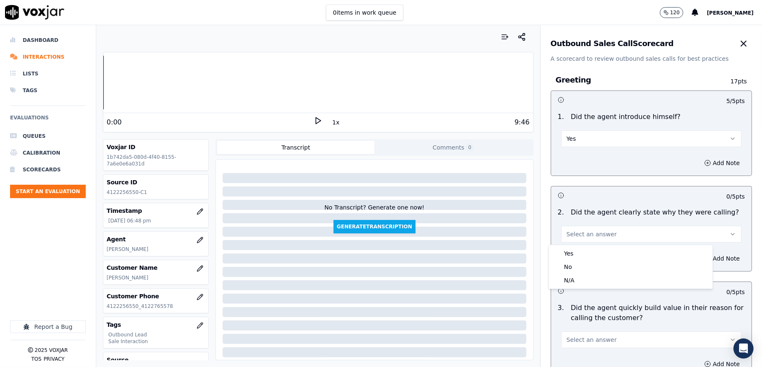
click at [574, 252] on div "Yes" at bounding box center [631, 253] width 160 height 13
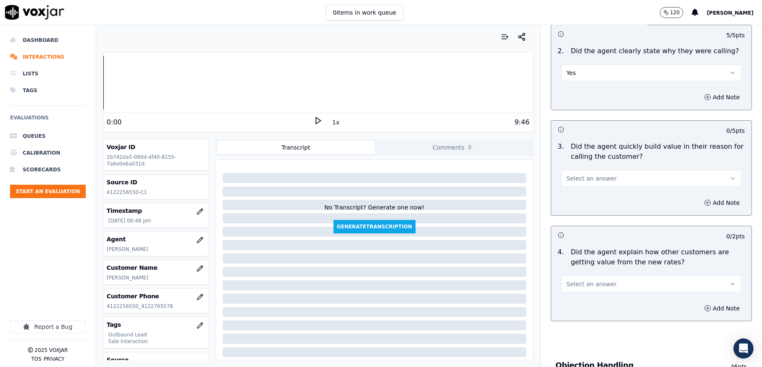
scroll to position [167, 0]
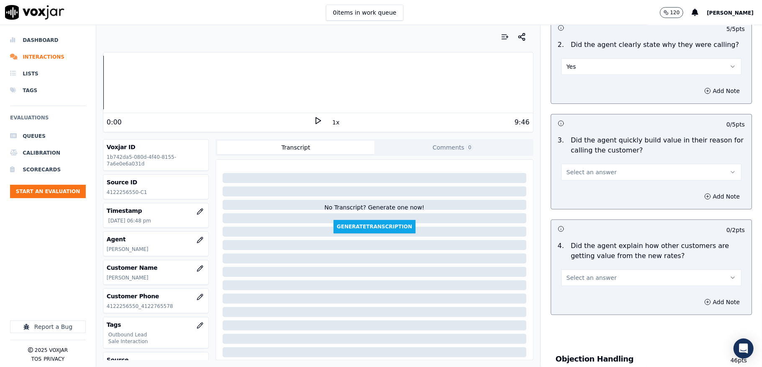
drag, startPoint x: 592, startPoint y: 168, endPoint x: 585, endPoint y: 180, distance: 12.9
click at [592, 168] on span "Select an answer" at bounding box center [592, 172] width 50 height 8
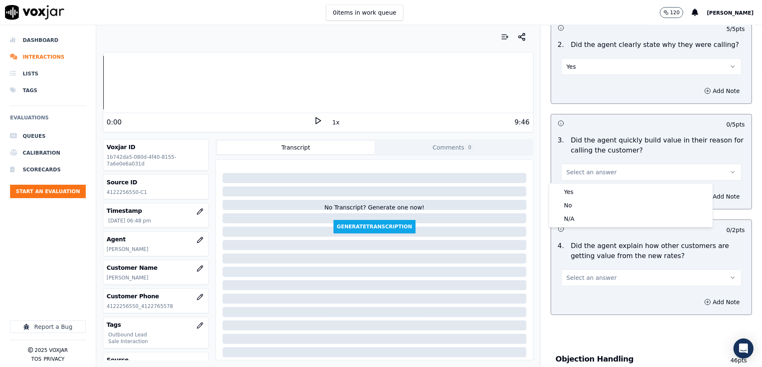
click at [579, 185] on div "Yes" at bounding box center [631, 191] width 160 height 13
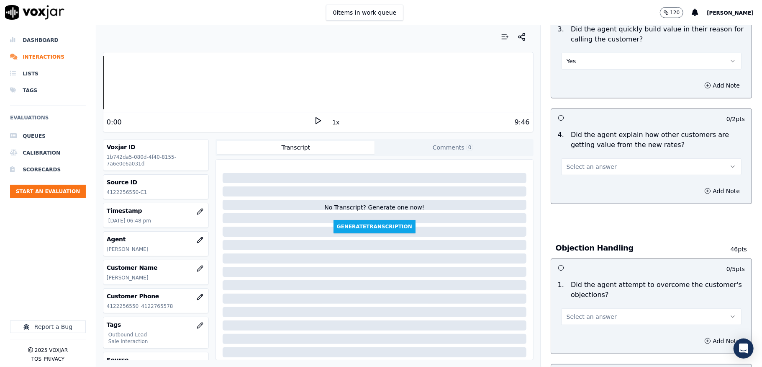
scroll to position [279, 0]
click at [576, 168] on span "Select an answer" at bounding box center [592, 166] width 50 height 8
drag, startPoint x: 572, startPoint y: 174, endPoint x: 563, endPoint y: 185, distance: 14.3
click at [563, 185] on div "Yes" at bounding box center [631, 185] width 160 height 13
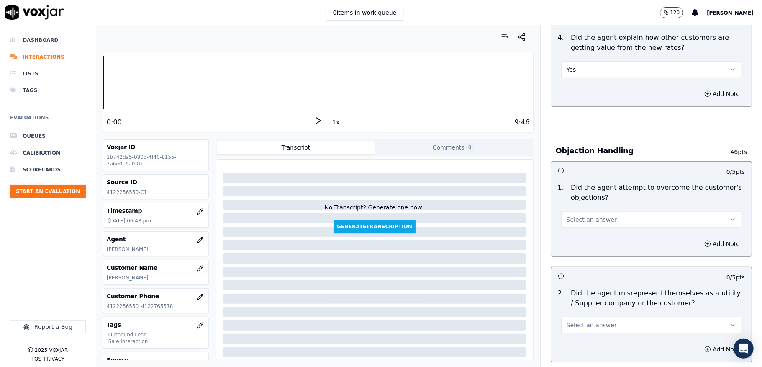
scroll to position [391, 0]
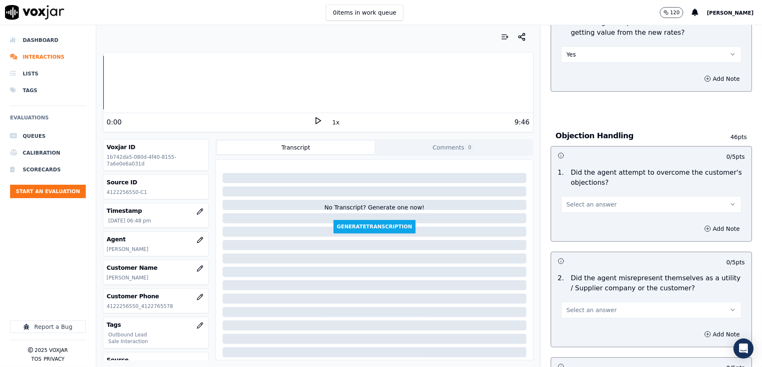
click at [581, 54] on button "Yes" at bounding box center [651, 54] width 180 height 17
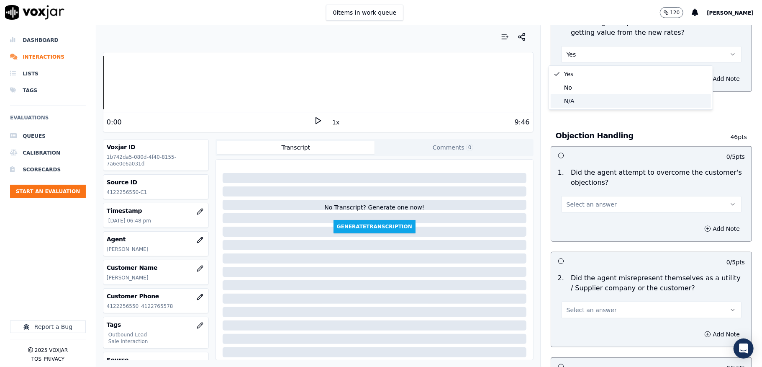
drag, startPoint x: 578, startPoint y: 97, endPoint x: 576, endPoint y: 103, distance: 6.1
click at [578, 97] on div "N/A" at bounding box center [631, 100] width 160 height 13
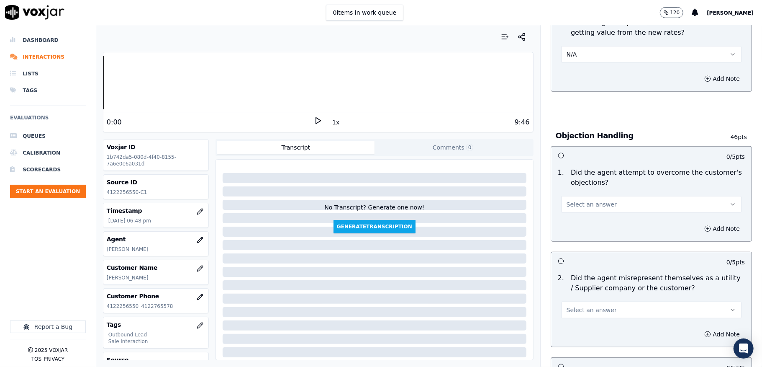
click at [581, 203] on span "Select an answer" at bounding box center [592, 204] width 50 height 8
click at [574, 226] on div "Yes" at bounding box center [631, 224] width 160 height 13
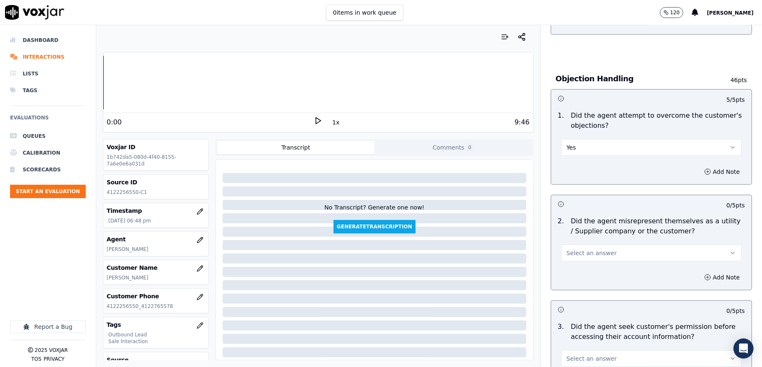
scroll to position [502, 0]
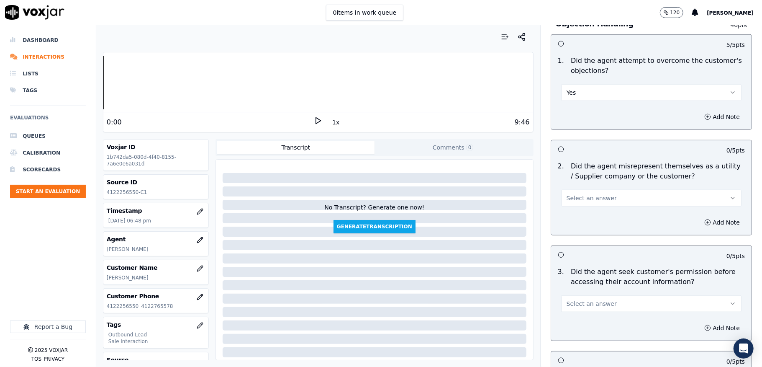
click at [603, 196] on button "Select an answer" at bounding box center [651, 198] width 180 height 17
click at [577, 233] on div "No" at bounding box center [631, 231] width 160 height 13
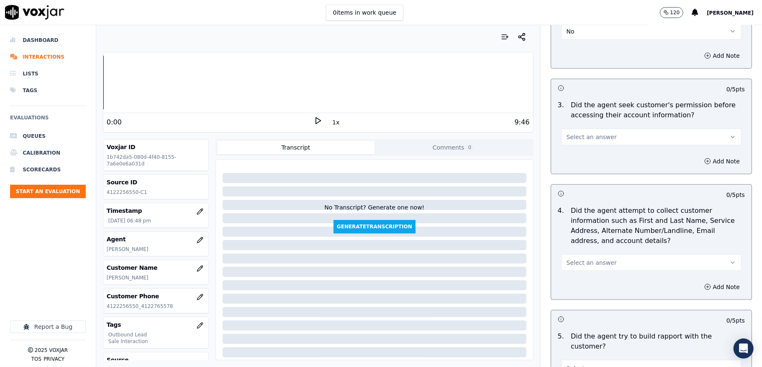
scroll to position [670, 0]
click at [622, 137] on button "Select an answer" at bounding box center [651, 136] width 180 height 17
click at [583, 155] on div "Yes" at bounding box center [631, 156] width 160 height 13
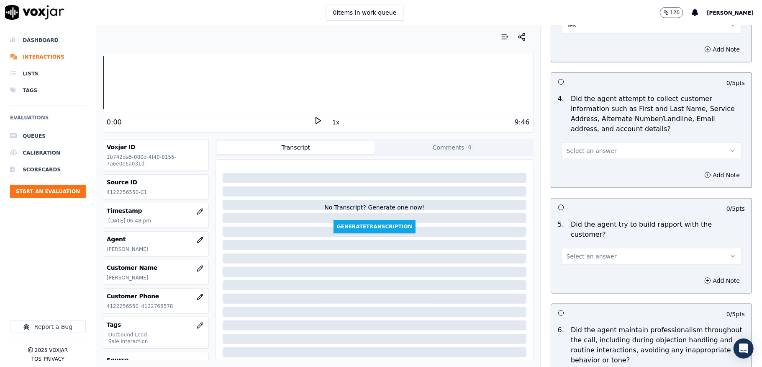
scroll to position [781, 0]
click at [586, 148] on span "Select an answer" at bounding box center [592, 150] width 50 height 8
drag, startPoint x: 575, startPoint y: 198, endPoint x: 576, endPoint y: 191, distance: 6.9
click at [575, 198] on div "N/A" at bounding box center [631, 197] width 160 height 13
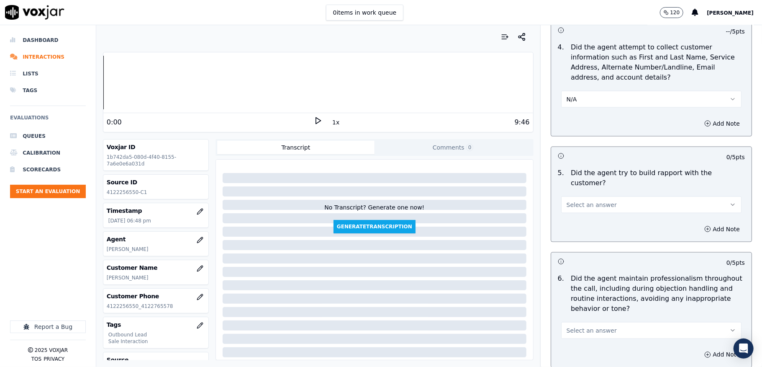
scroll to position [893, 0]
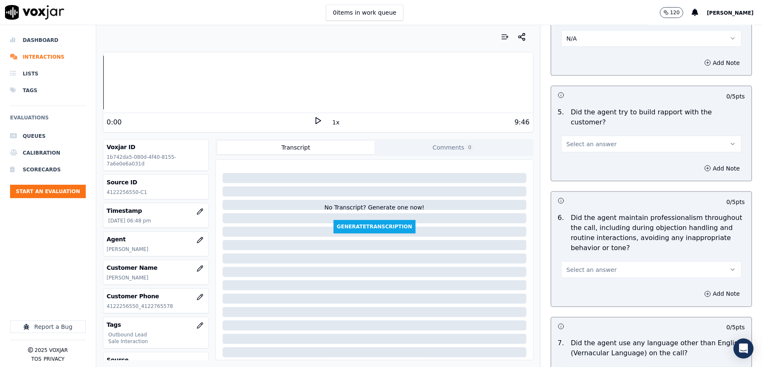
drag, startPoint x: 601, startPoint y: 133, endPoint x: 600, endPoint y: 143, distance: 10.1
click at [601, 136] on button "Select an answer" at bounding box center [651, 144] width 180 height 17
click at [594, 152] on div "Yes" at bounding box center [631, 155] width 160 height 13
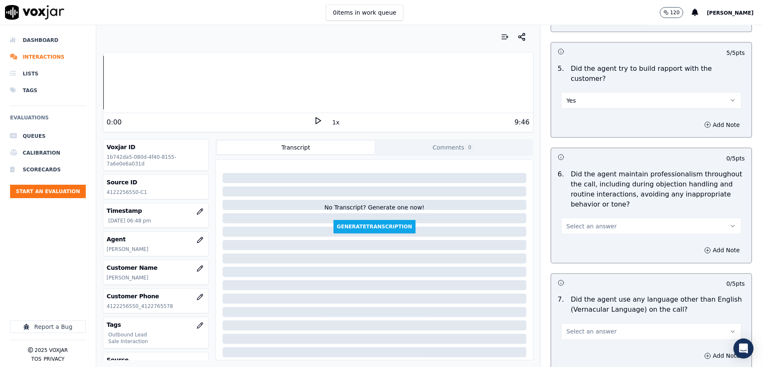
scroll to position [1005, 0]
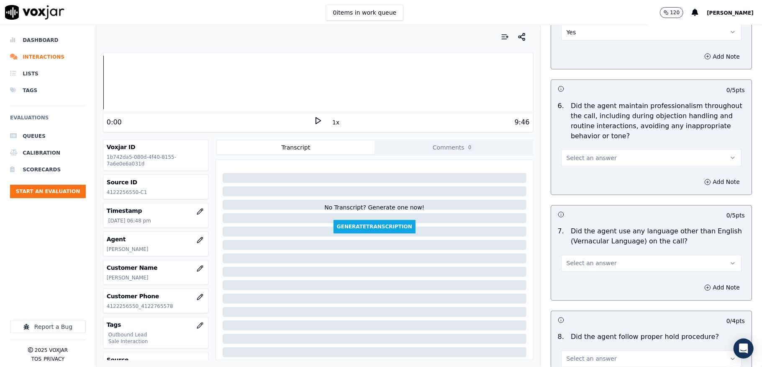
click at [607, 149] on button "Select an answer" at bounding box center [651, 157] width 180 height 17
click at [576, 167] on div "Yes" at bounding box center [631, 169] width 160 height 13
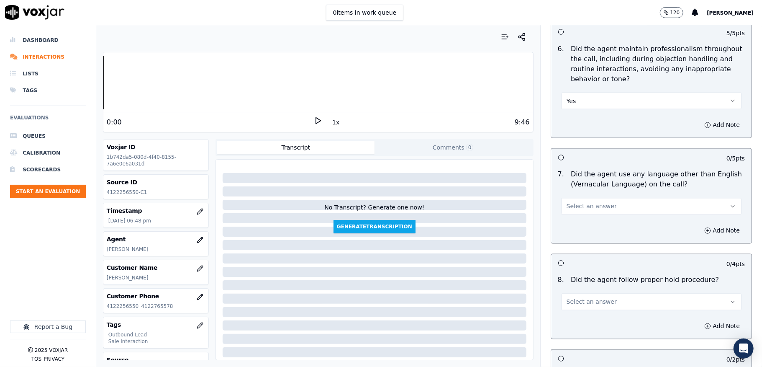
scroll to position [1116, 0]
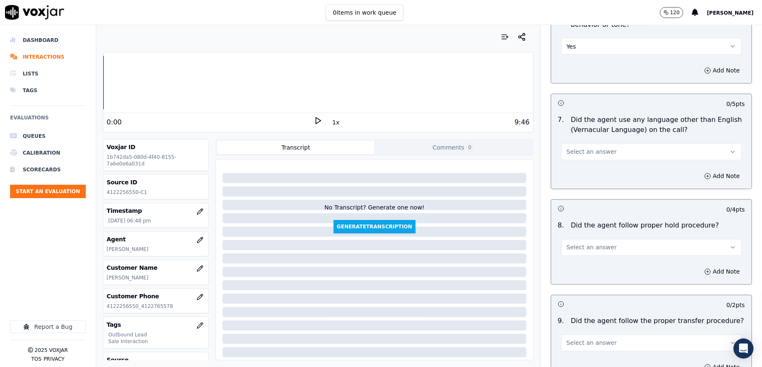
click at [594, 148] on span "Select an answer" at bounding box center [592, 152] width 50 height 8
click at [573, 190] on div "N/A" at bounding box center [631, 190] width 160 height 13
click at [580, 146] on button "N/A" at bounding box center [651, 152] width 180 height 17
click at [578, 175] on div "No" at bounding box center [631, 176] width 160 height 13
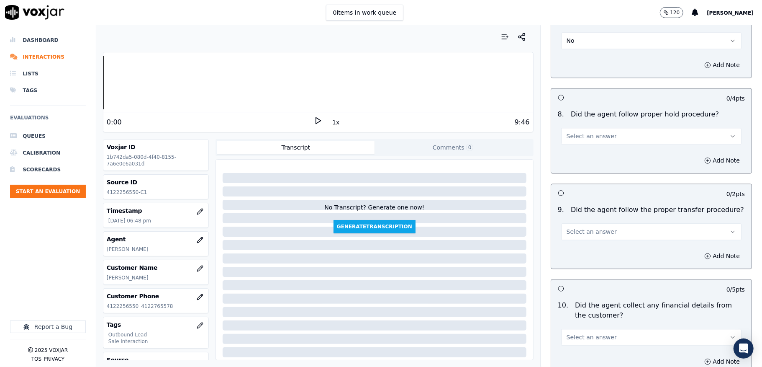
scroll to position [1228, 0]
click at [597, 131] on span "Select an answer" at bounding box center [592, 135] width 50 height 8
click at [586, 145] on div "Yes" at bounding box center [631, 147] width 160 height 13
click at [596, 227] on span "Select an answer" at bounding box center [592, 231] width 50 height 8
drag, startPoint x: 581, startPoint y: 257, endPoint x: 635, endPoint y: 257, distance: 54.0
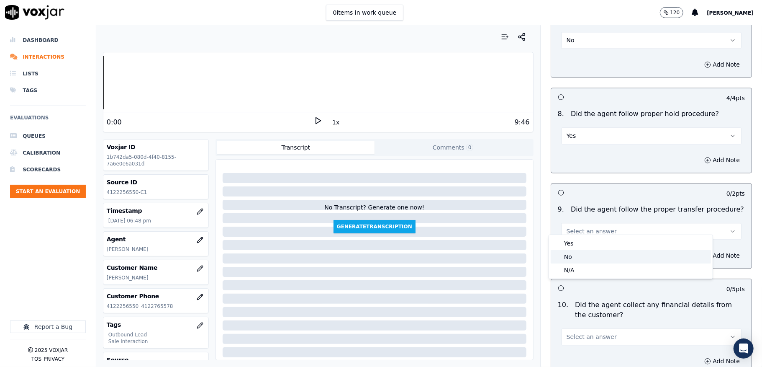
click at [580, 257] on div "No" at bounding box center [631, 256] width 160 height 13
click at [700, 250] on button "Add Note" at bounding box center [723, 256] width 46 height 12
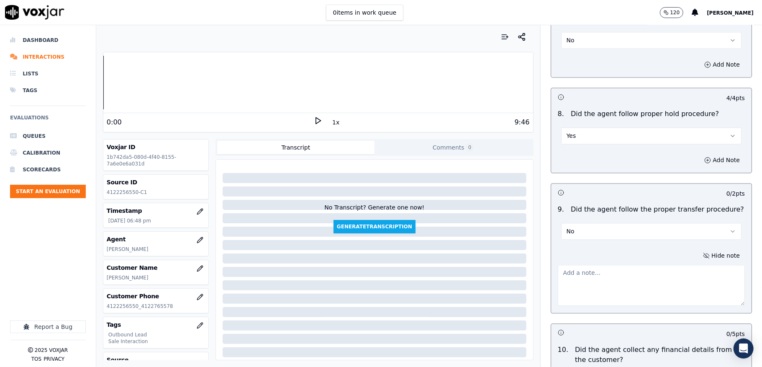
click at [646, 265] on textarea at bounding box center [651, 285] width 187 height 41
paste textarea "@12:45 - The call was transferred to another agent (closer: [PERSON_NAME]) with…"
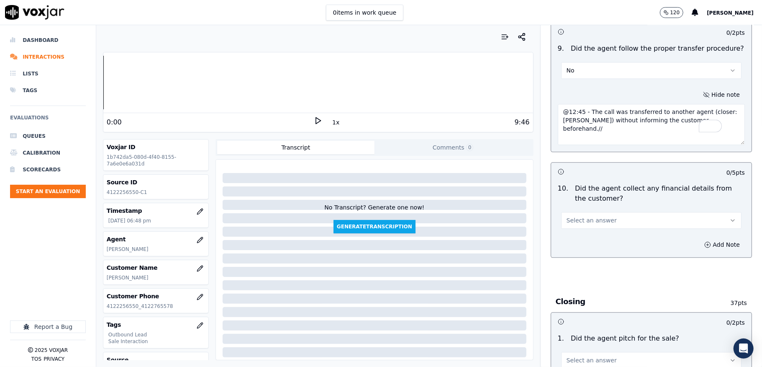
scroll to position [1395, 0]
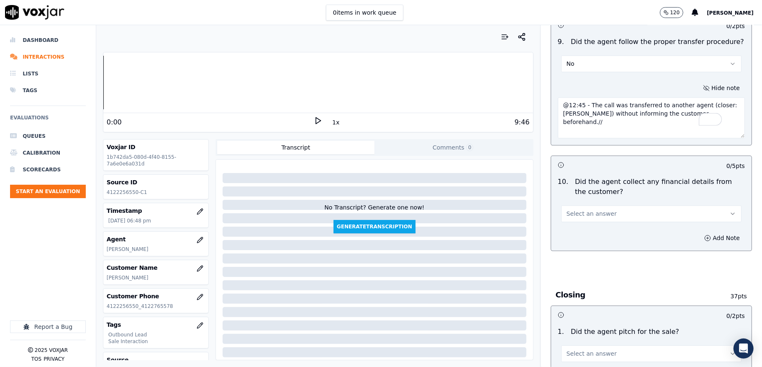
type textarea "@12:45 - The call was transferred to another agent (closer: [PERSON_NAME]) with…"
click at [601, 205] on button "Select an answer" at bounding box center [651, 213] width 180 height 17
click at [580, 239] on div "No" at bounding box center [631, 239] width 160 height 13
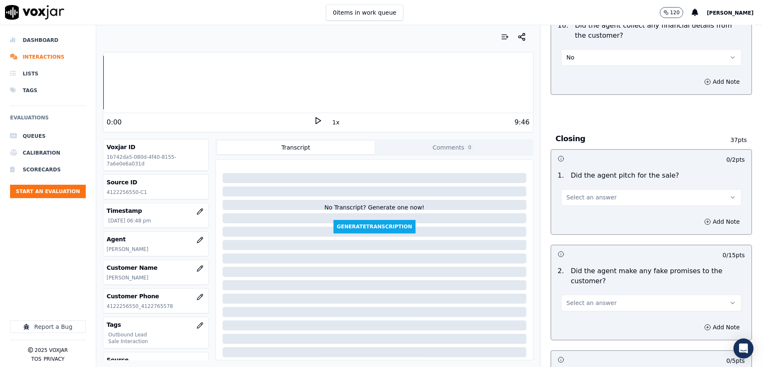
scroll to position [1619, 0]
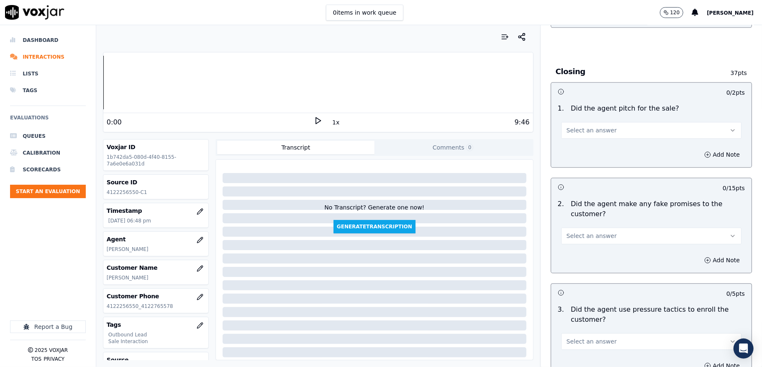
click at [618, 125] on button "Select an answer" at bounding box center [651, 130] width 180 height 17
click at [585, 138] on div "Yes" at bounding box center [631, 142] width 160 height 13
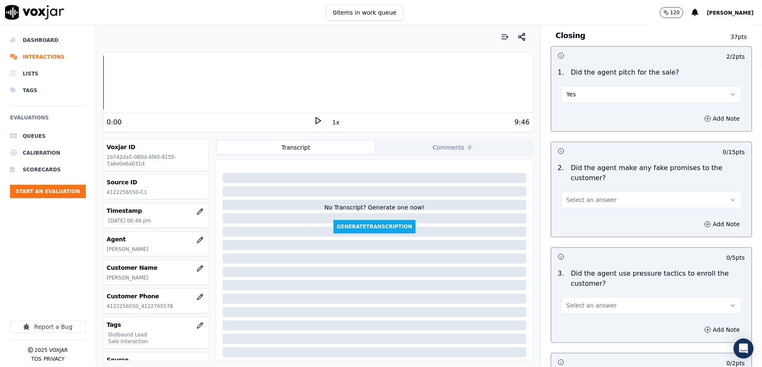
scroll to position [1675, 0]
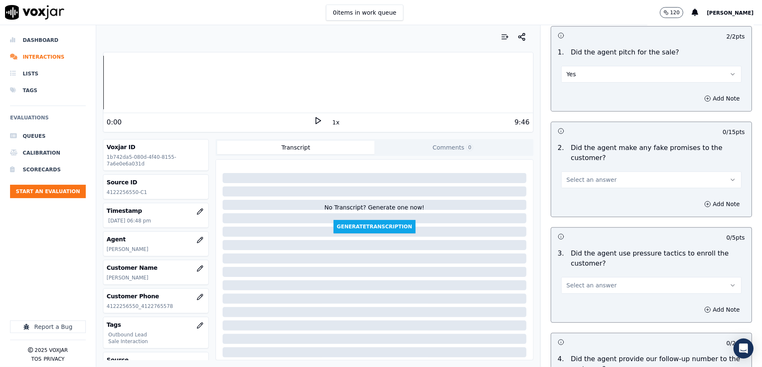
click at [606, 171] on button "Select an answer" at bounding box center [651, 179] width 180 height 17
click at [572, 206] on div "No" at bounding box center [631, 206] width 160 height 13
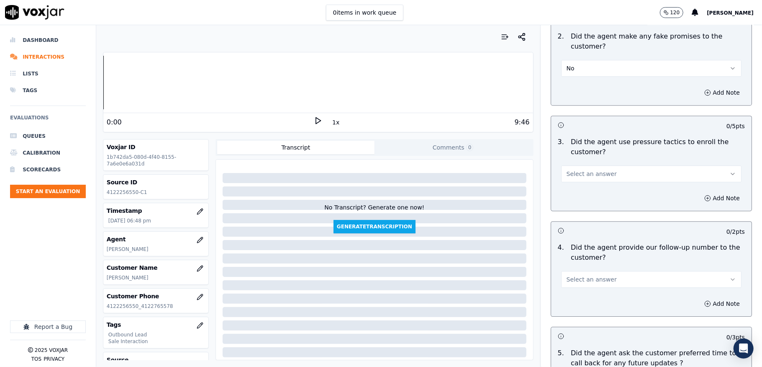
click at [602, 165] on button "Select an answer" at bounding box center [651, 173] width 180 height 17
click at [576, 188] on div "Yes" at bounding box center [631, 186] width 160 height 13
click at [582, 167] on button "Yes" at bounding box center [651, 173] width 180 height 17
click at [570, 203] on div "No" at bounding box center [631, 200] width 160 height 13
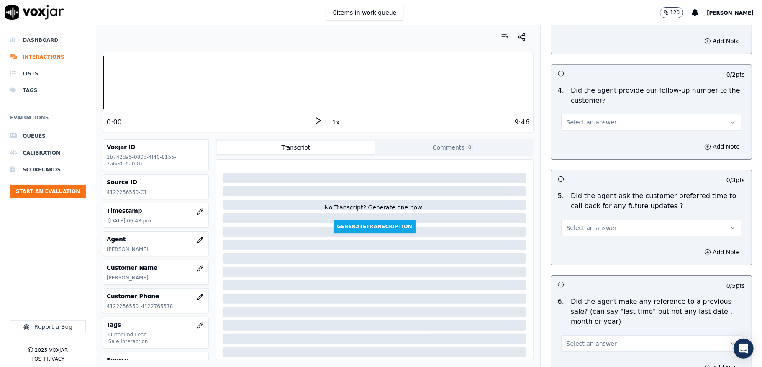
scroll to position [1953, 0]
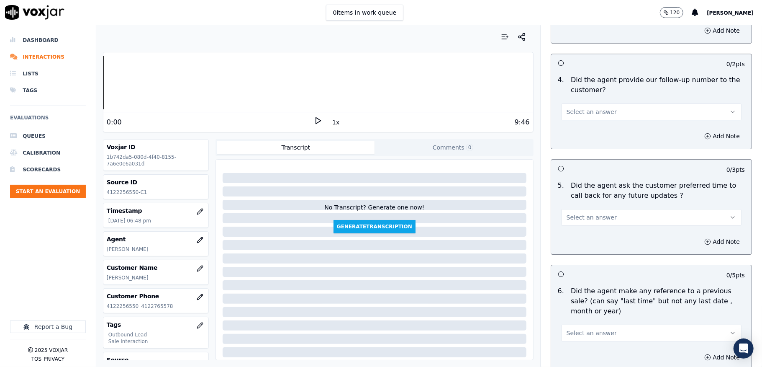
click at [591, 108] on span "Select an answer" at bounding box center [592, 112] width 50 height 8
click at [572, 124] on div "Yes" at bounding box center [631, 125] width 160 height 13
click at [593, 213] on span "Select an answer" at bounding box center [592, 217] width 50 height 8
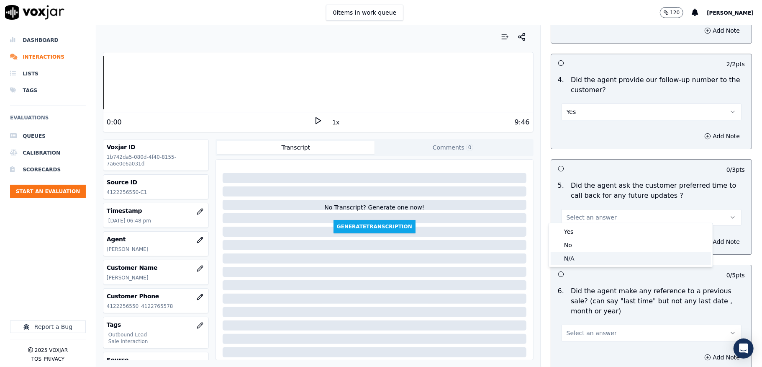
click at [571, 260] on div "N/A" at bounding box center [631, 258] width 160 height 13
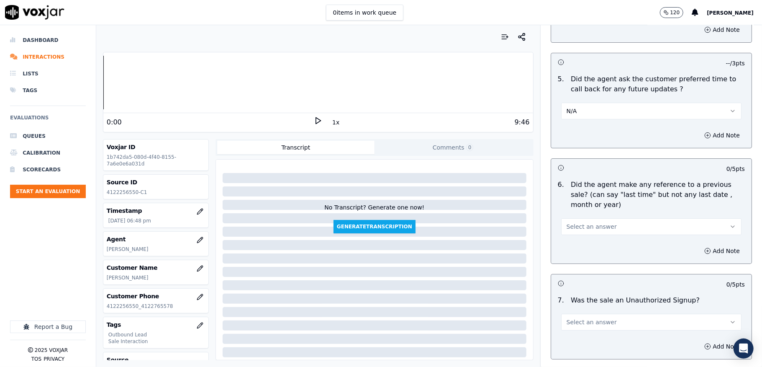
scroll to position [2065, 0]
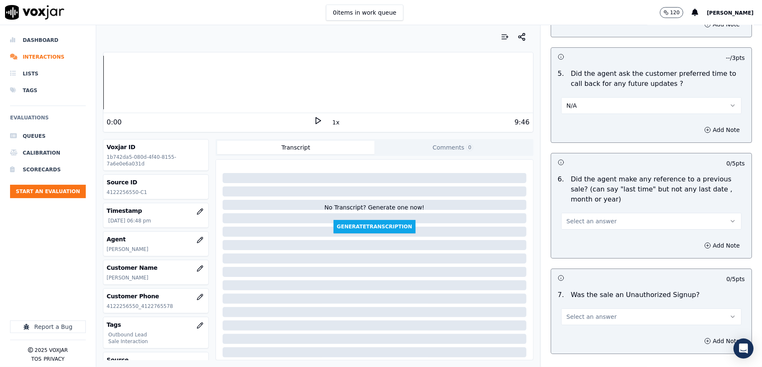
click at [581, 217] on span "Select an answer" at bounding box center [592, 221] width 50 height 8
click at [570, 249] on div "No" at bounding box center [631, 248] width 160 height 13
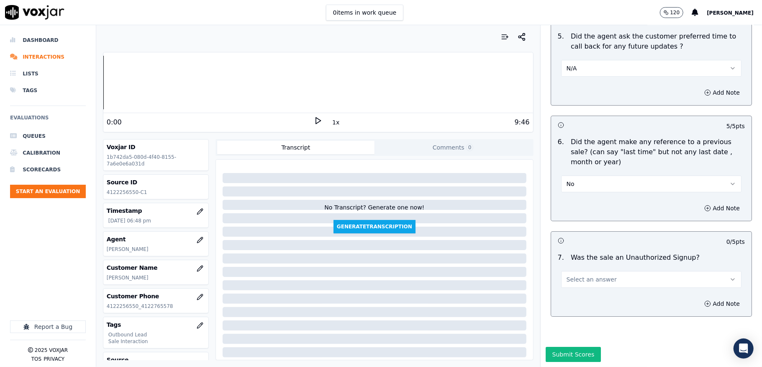
scroll to position [2127, 0]
click at [584, 275] on span "Select an answer" at bounding box center [592, 279] width 50 height 8
click at [568, 284] on div "No" at bounding box center [631, 282] width 160 height 13
click at [560, 347] on button "Submit Scores" at bounding box center [574, 354] width 56 height 15
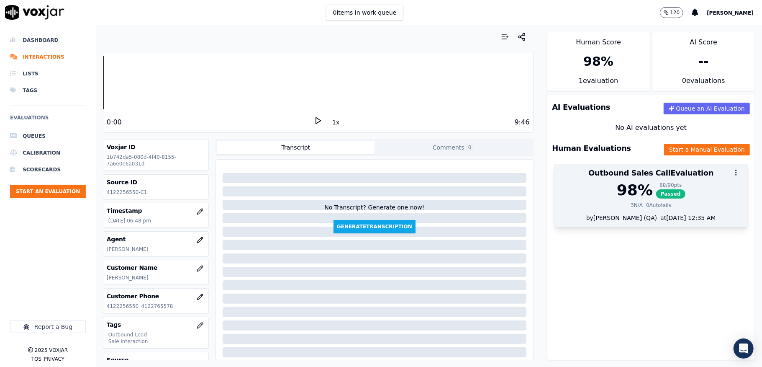
click at [630, 185] on div "98 %" at bounding box center [635, 190] width 36 height 17
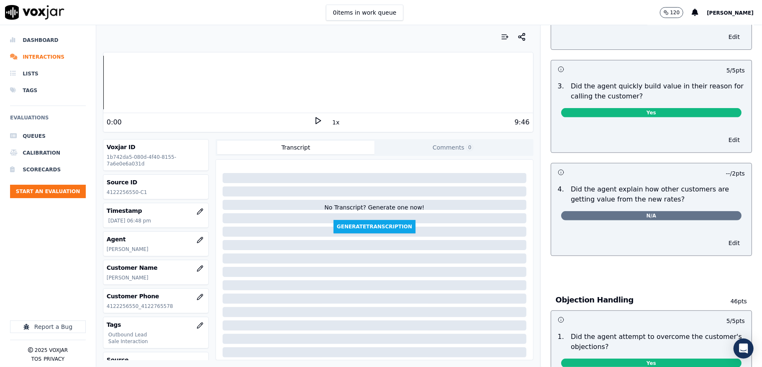
scroll to position [0, 0]
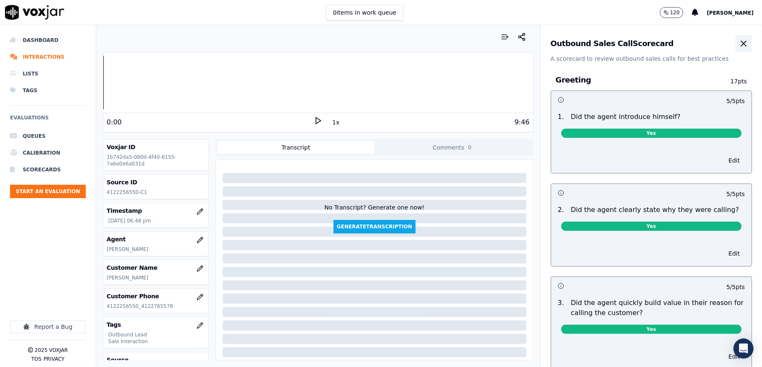
click at [739, 47] on icon "button" at bounding box center [744, 44] width 10 height 10
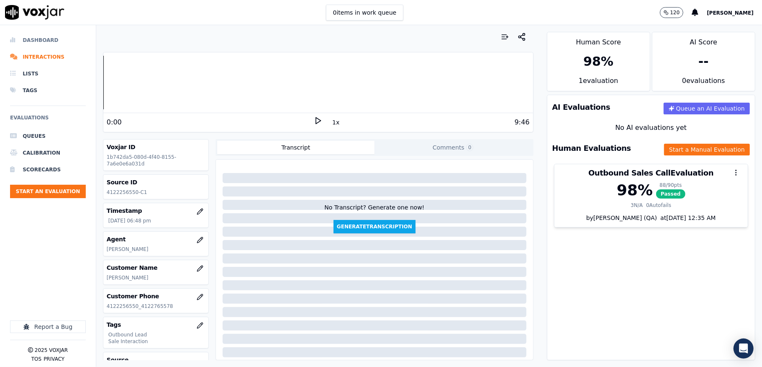
click at [42, 41] on li "Dashboard" at bounding box center [48, 40] width 76 height 17
